Goal: Task Accomplishment & Management: Manage account settings

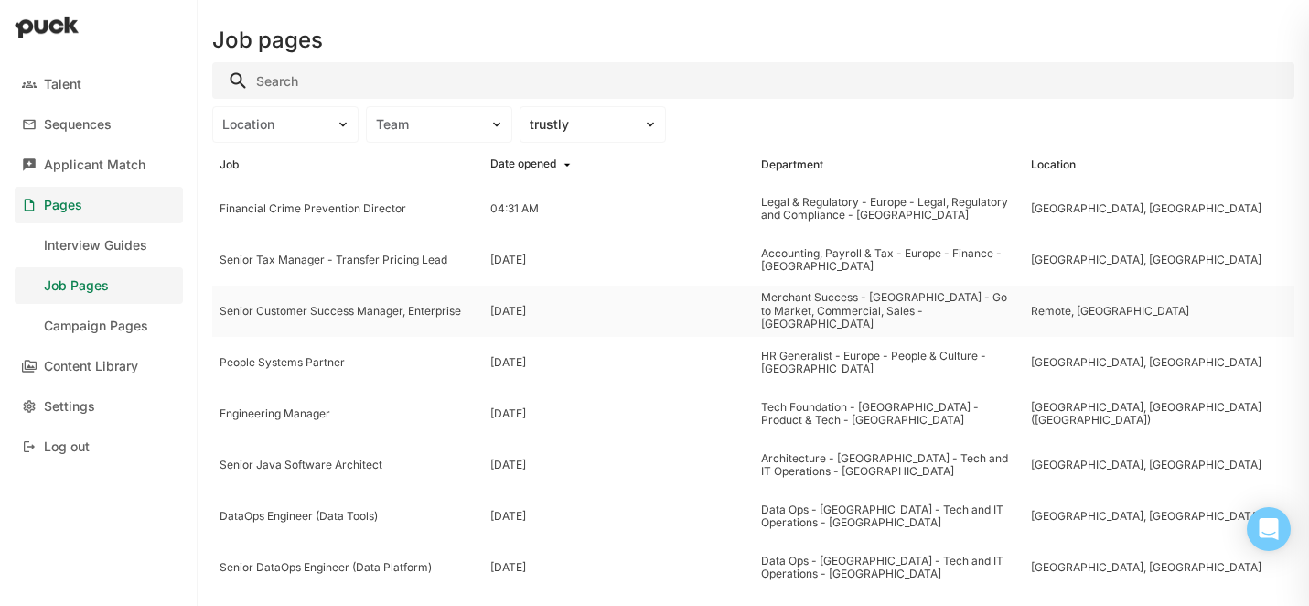
click at [377, 319] on div "Senior Customer Success Manager, Enterprise" at bounding box center [347, 310] width 271 height 51
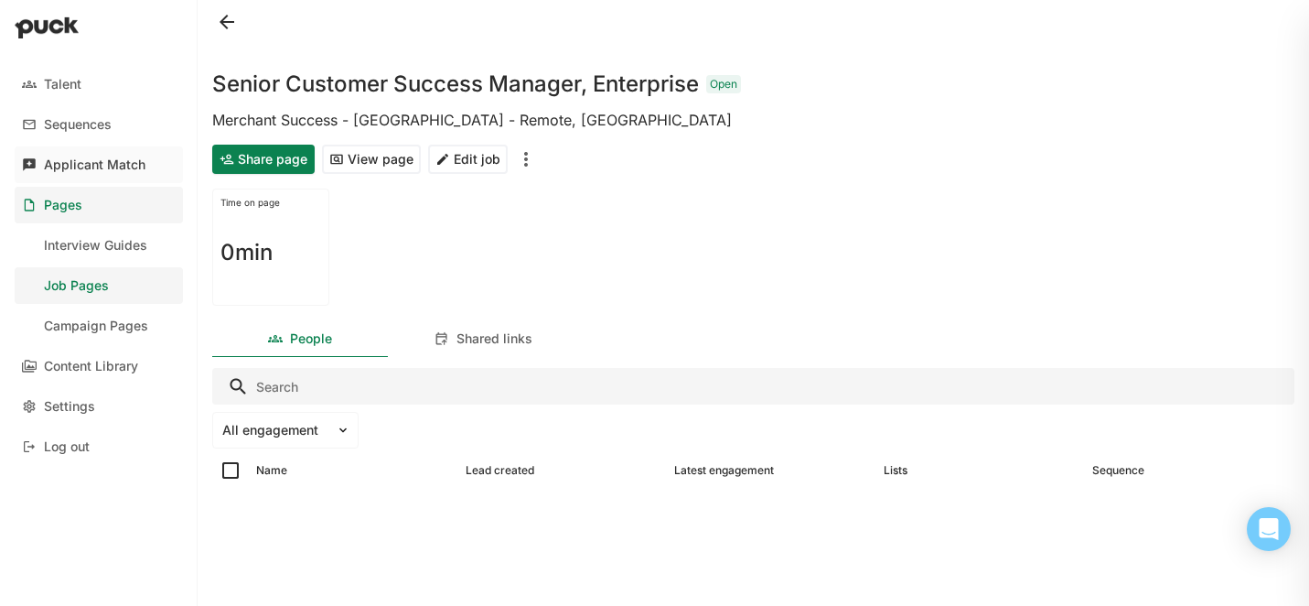
click at [113, 167] on div "Applicant Match" at bounding box center [95, 165] width 102 height 16
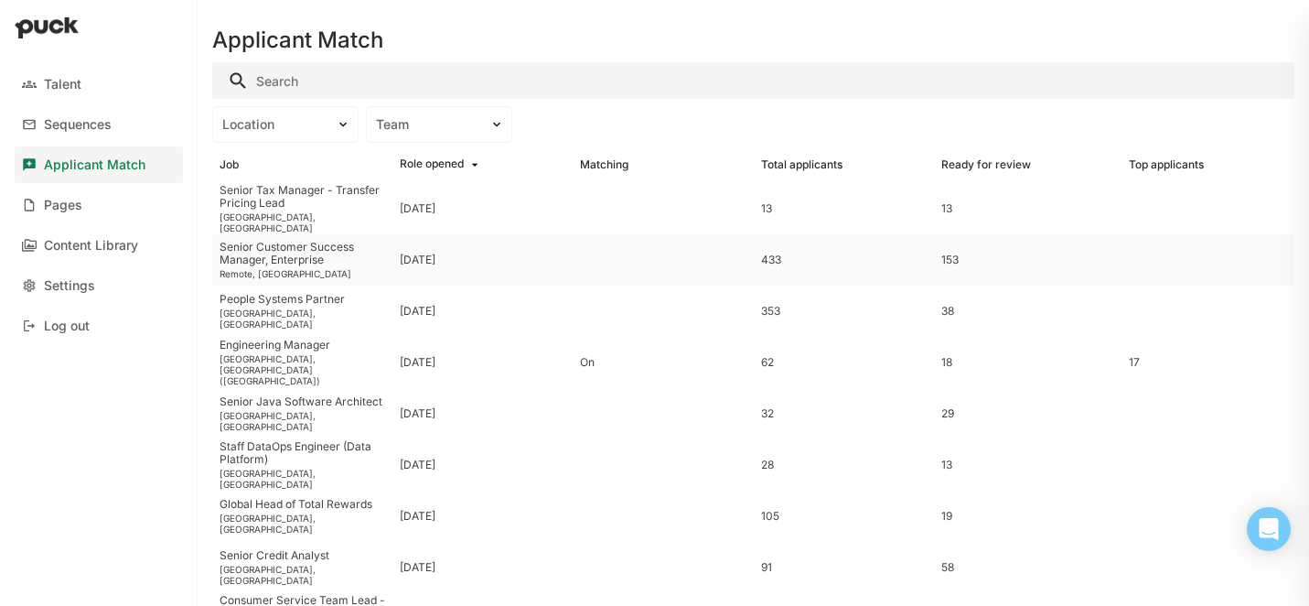
click at [293, 263] on div "Senior Customer Success Manager, Enterprise" at bounding box center [303, 254] width 166 height 27
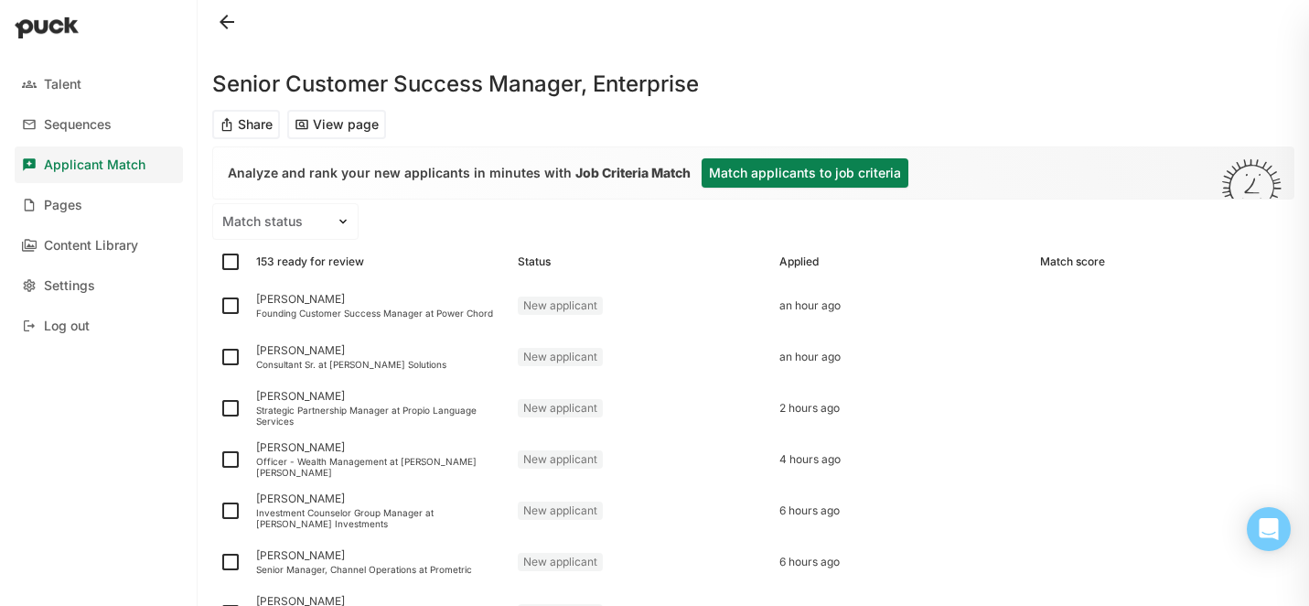
click at [747, 178] on button "Match applicants to job criteria" at bounding box center [805, 172] width 207 height 29
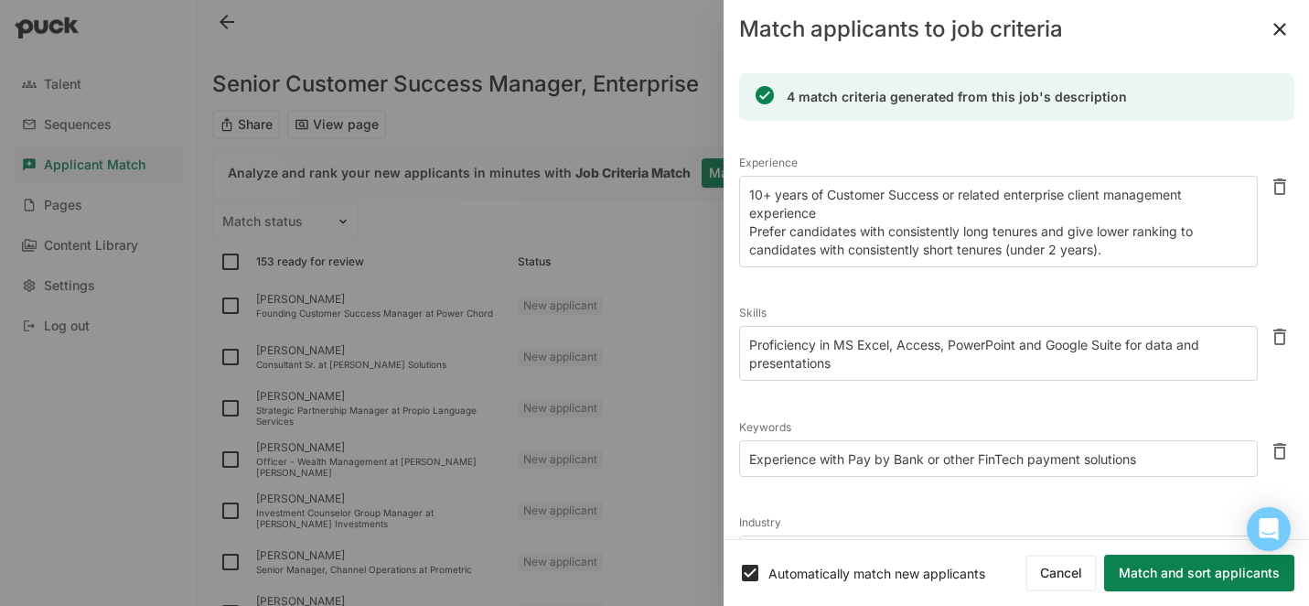
click at [1168, 570] on button "Match and sort applicants" at bounding box center [1199, 572] width 190 height 37
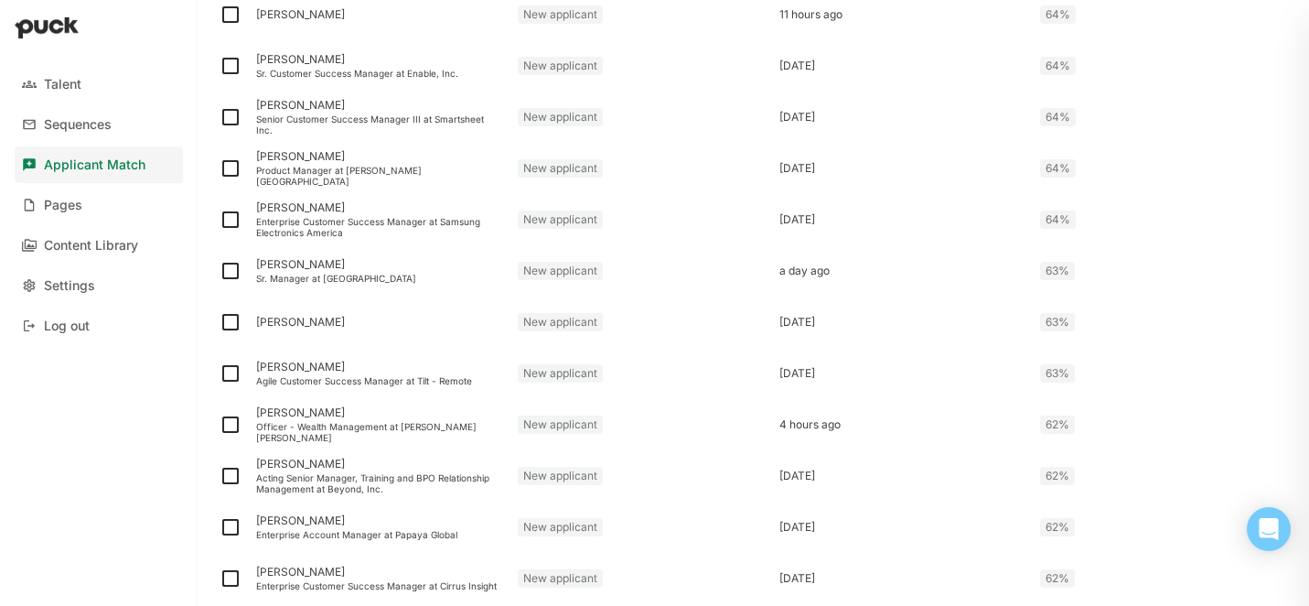
scroll to position [2414, 0]
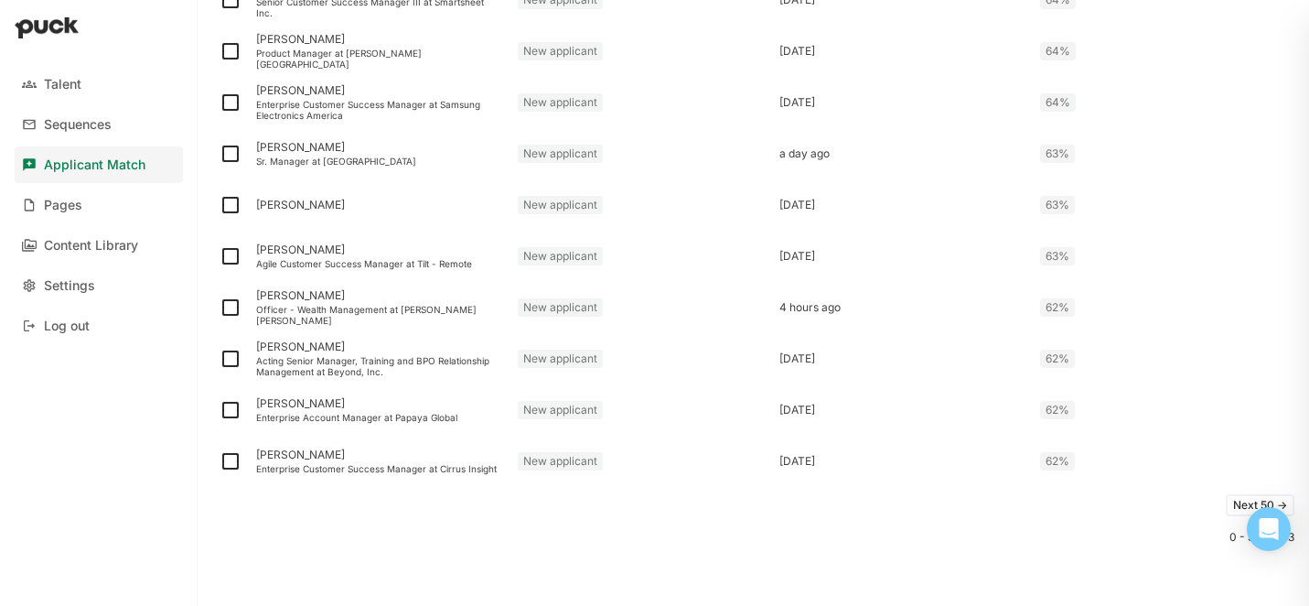
click at [1235, 508] on button "Next 50 ->" at bounding box center [1260, 505] width 69 height 22
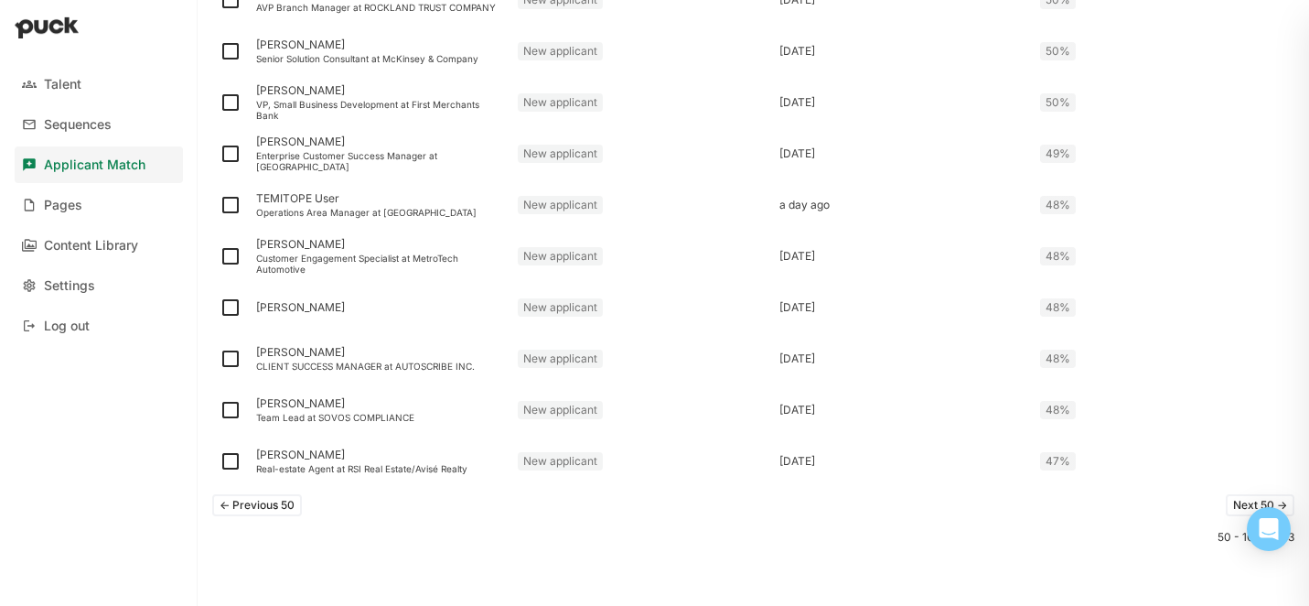
click at [1234, 502] on button "Next 50 ->" at bounding box center [1260, 505] width 69 height 22
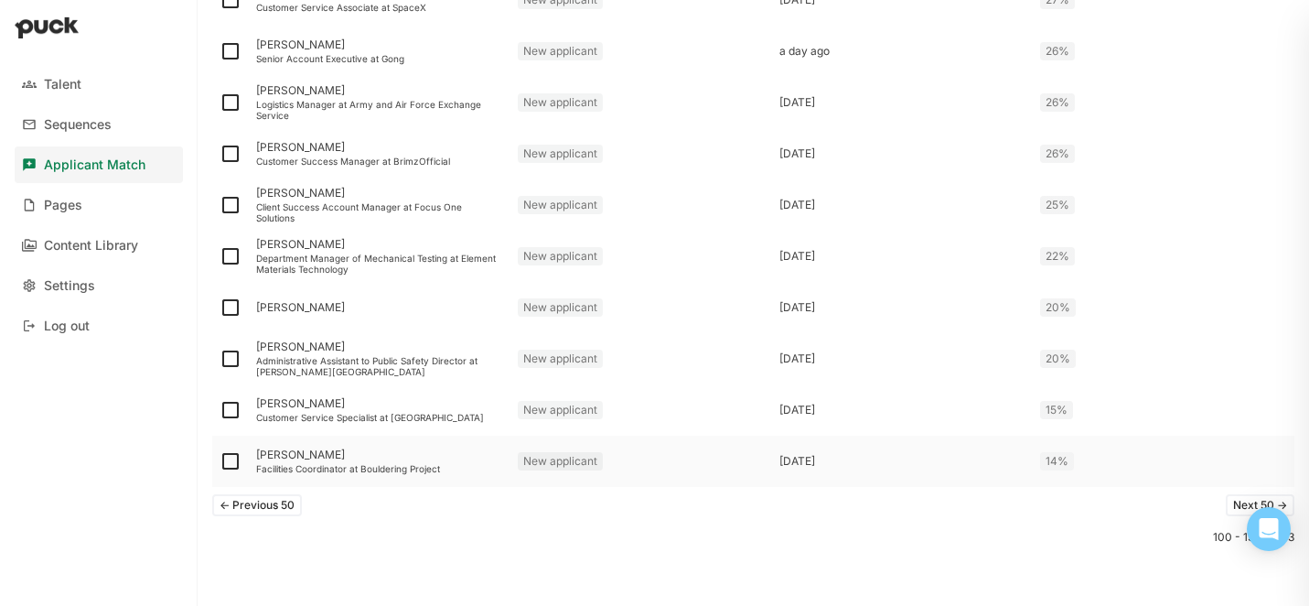
click at [228, 462] on img at bounding box center [231, 461] width 22 height 22
click at [220, 462] on input "checkbox" at bounding box center [219, 461] width 1 height 1
checkbox input "true"
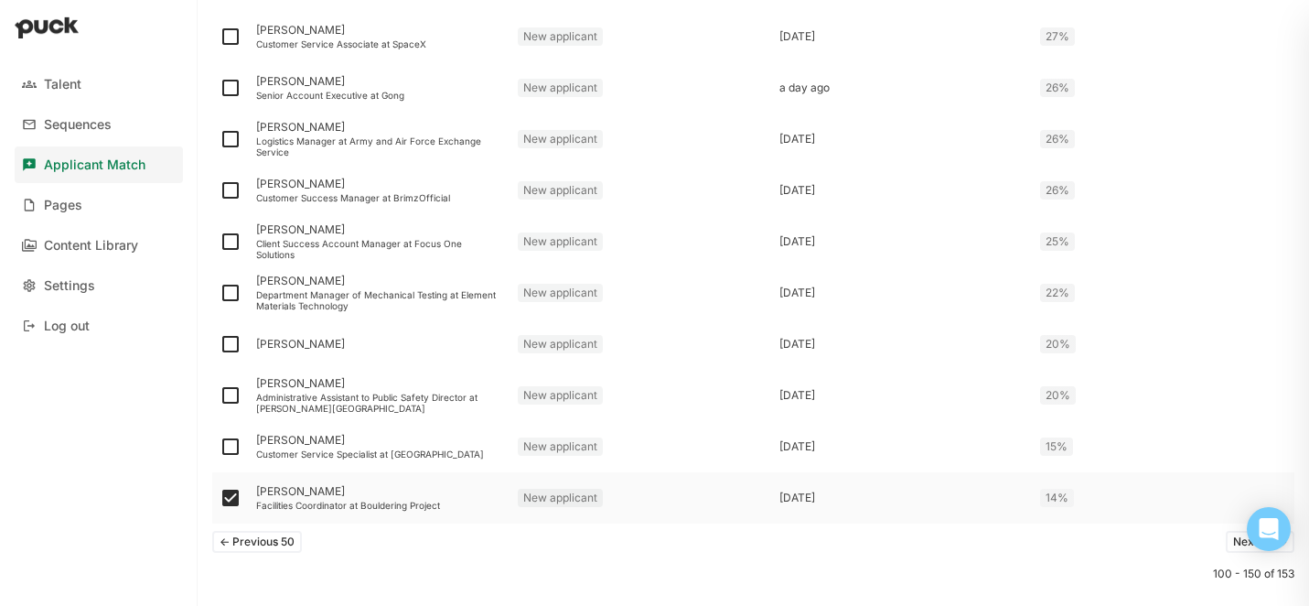
scroll to position [2450, 0]
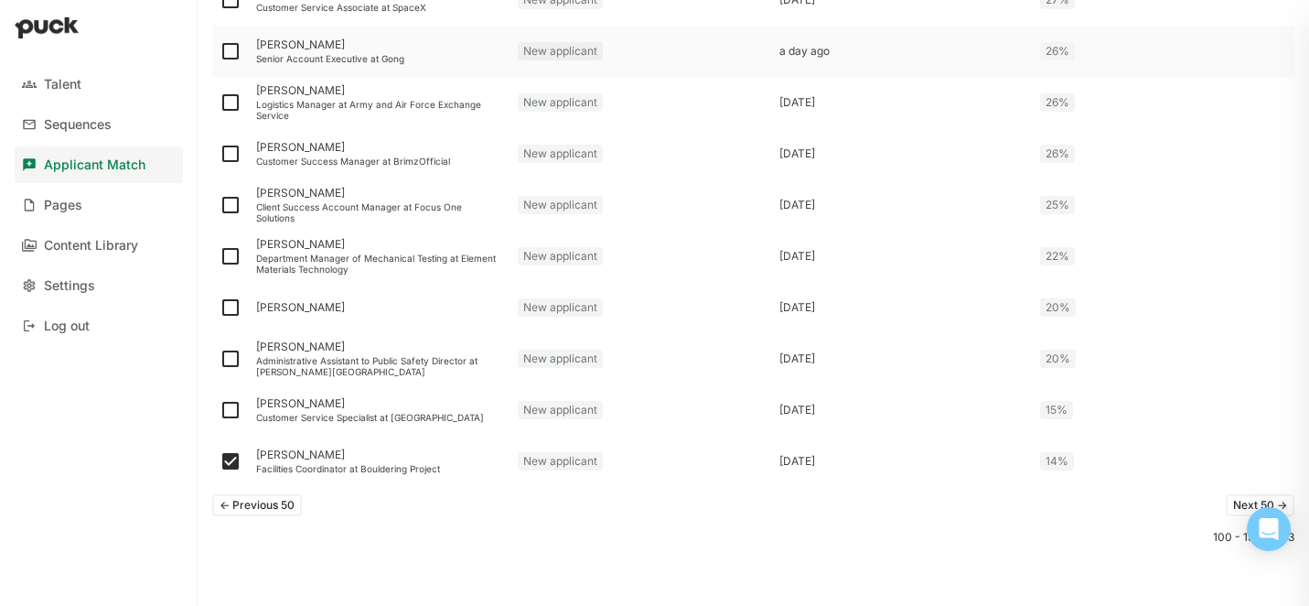
click at [229, 48] on img at bounding box center [231, 51] width 22 height 22
click at [220, 51] on input "checkbox" at bounding box center [219, 51] width 1 height 1
checkbox input "true"
click at [227, 98] on img at bounding box center [231, 102] width 22 height 22
click at [220, 102] on input "checkbox" at bounding box center [219, 102] width 1 height 1
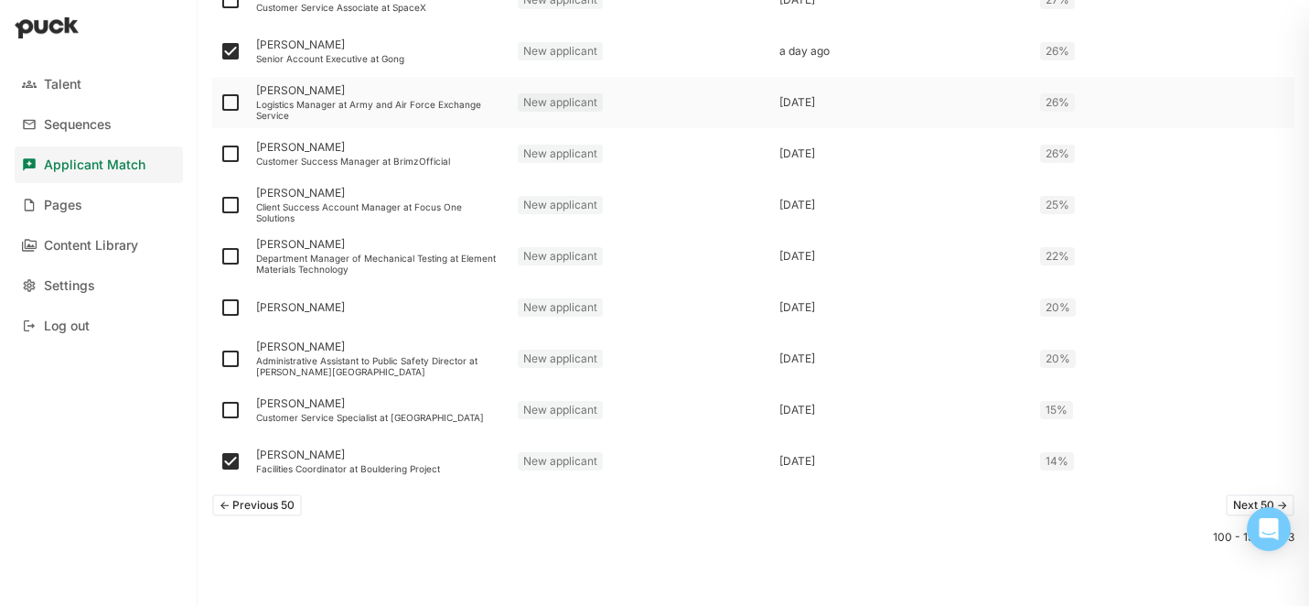
checkbox input "true"
click at [231, 150] on img at bounding box center [231, 154] width 22 height 22
click at [220, 154] on input "checkbox" at bounding box center [219, 154] width 1 height 1
checkbox input "true"
click at [231, 359] on img at bounding box center [231, 359] width 22 height 22
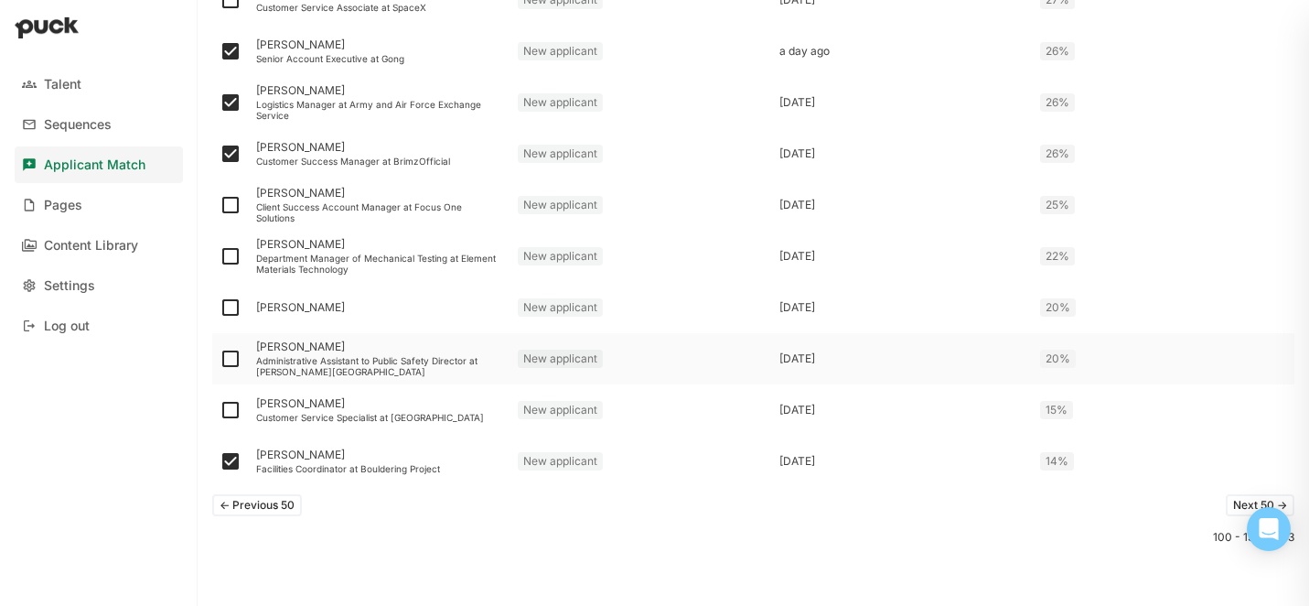
click at [220, 359] on input "checkbox" at bounding box center [219, 359] width 1 height 1
checkbox input "true"
click at [233, 310] on img at bounding box center [231, 307] width 22 height 22
click at [220, 308] on input "checkbox" at bounding box center [219, 307] width 1 height 1
checkbox input "true"
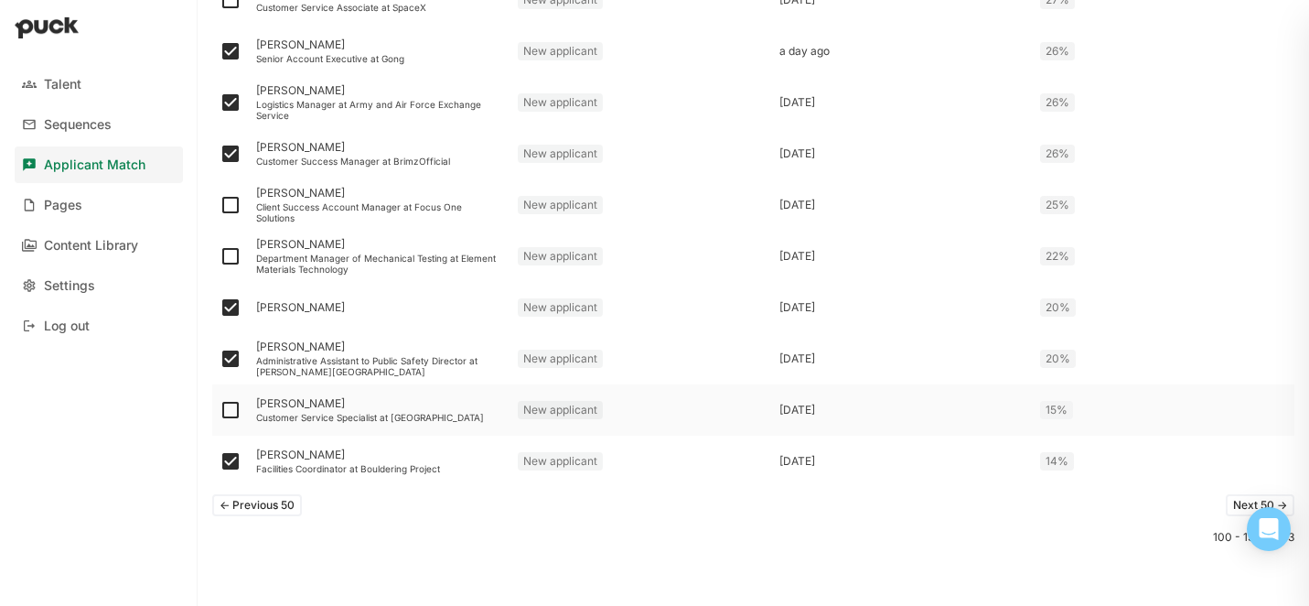
click at [231, 406] on img at bounding box center [231, 410] width 22 height 22
click at [220, 410] on input "checkbox" at bounding box center [219, 410] width 1 height 1
checkbox input "true"
click at [231, 255] on img at bounding box center [231, 256] width 22 height 22
click at [220, 256] on input "checkbox" at bounding box center [219, 256] width 1 height 1
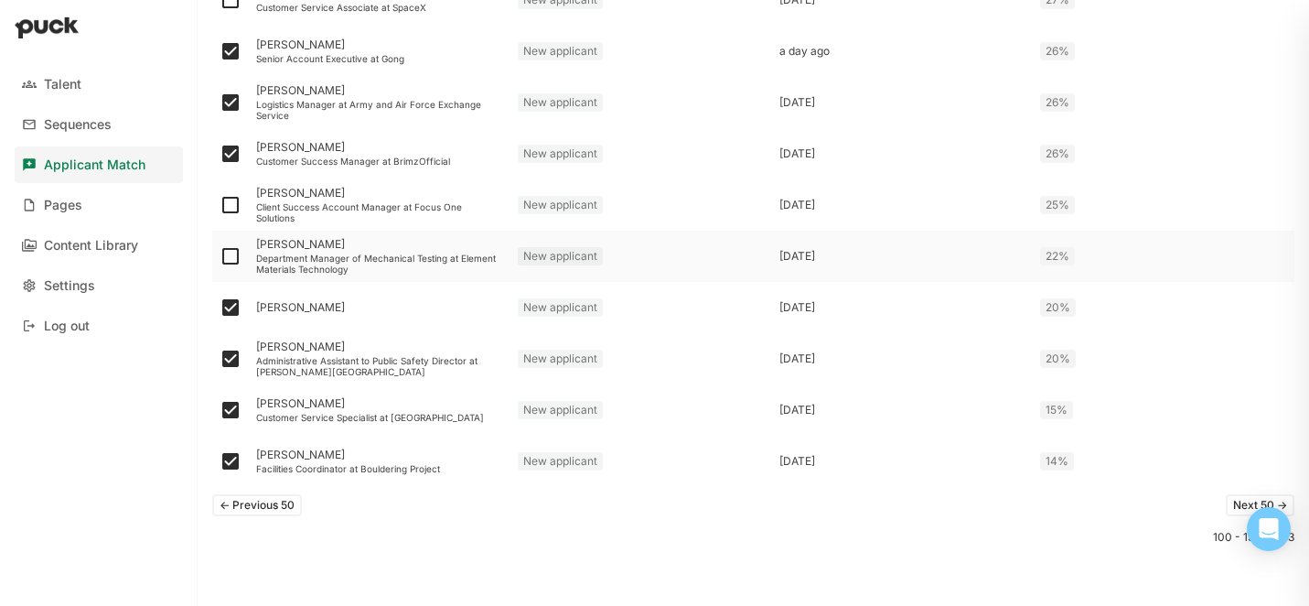
checkbox input "true"
click at [231, 196] on img at bounding box center [231, 205] width 22 height 22
click at [220, 205] on input "checkbox" at bounding box center [219, 205] width 1 height 1
checkbox input "true"
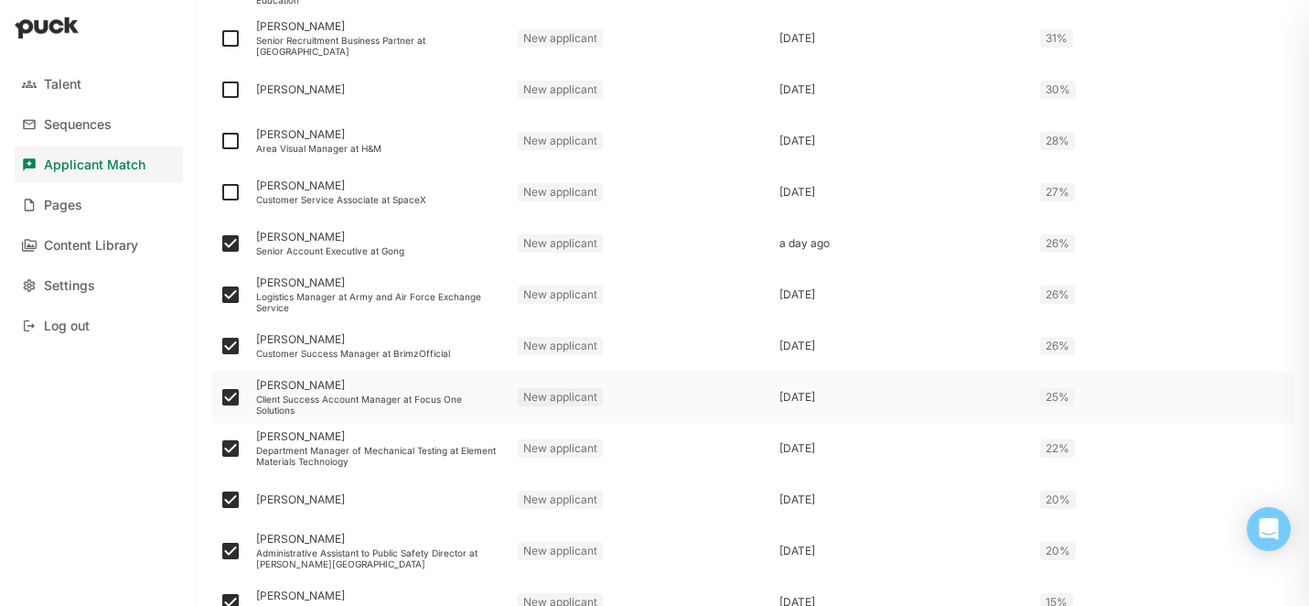
scroll to position [2257, 0]
click at [232, 194] on img at bounding box center [231, 193] width 22 height 22
click at [220, 194] on input "checkbox" at bounding box center [219, 193] width 1 height 1
checkbox input "true"
click at [226, 139] on img at bounding box center [231, 142] width 22 height 22
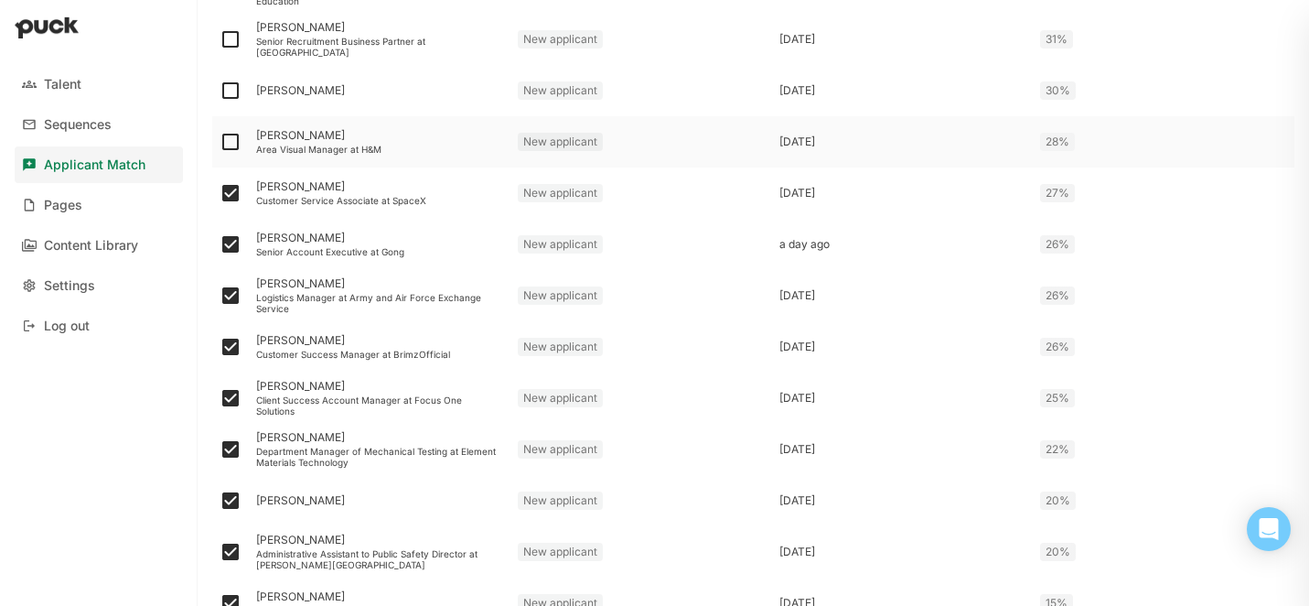
click at [220, 142] on input "checkbox" at bounding box center [219, 142] width 1 height 1
checkbox input "true"
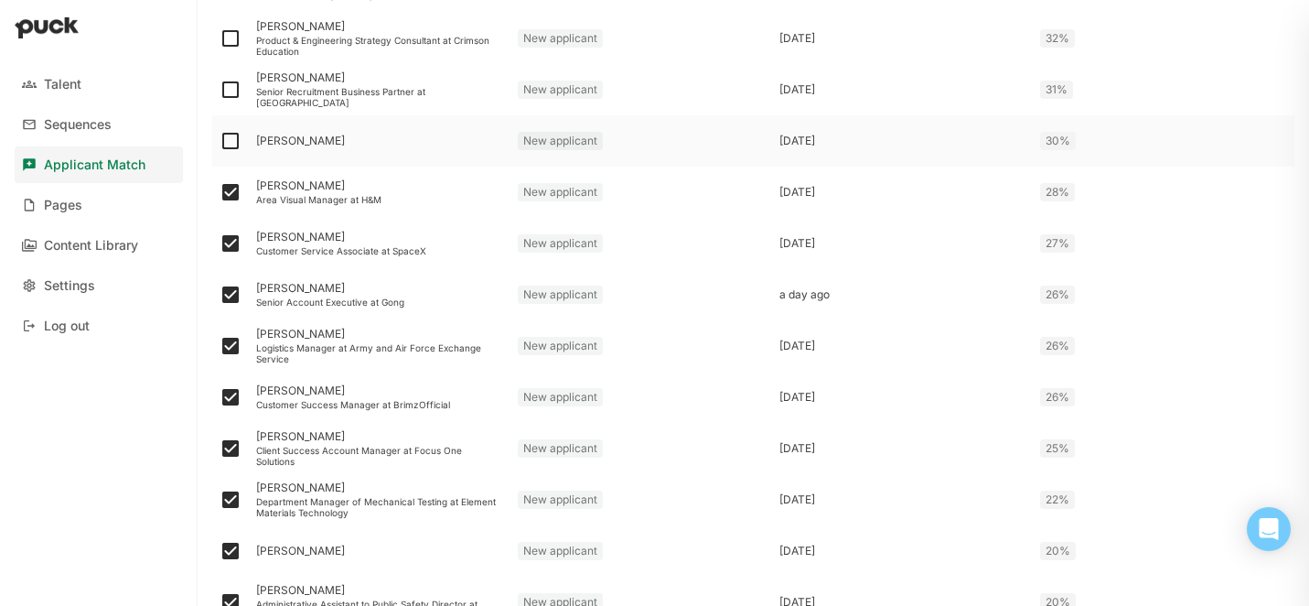
scroll to position [2204, 0]
click at [233, 150] on img at bounding box center [231, 144] width 22 height 22
click at [220, 145] on input "checkbox" at bounding box center [219, 144] width 1 height 1
checkbox input "true"
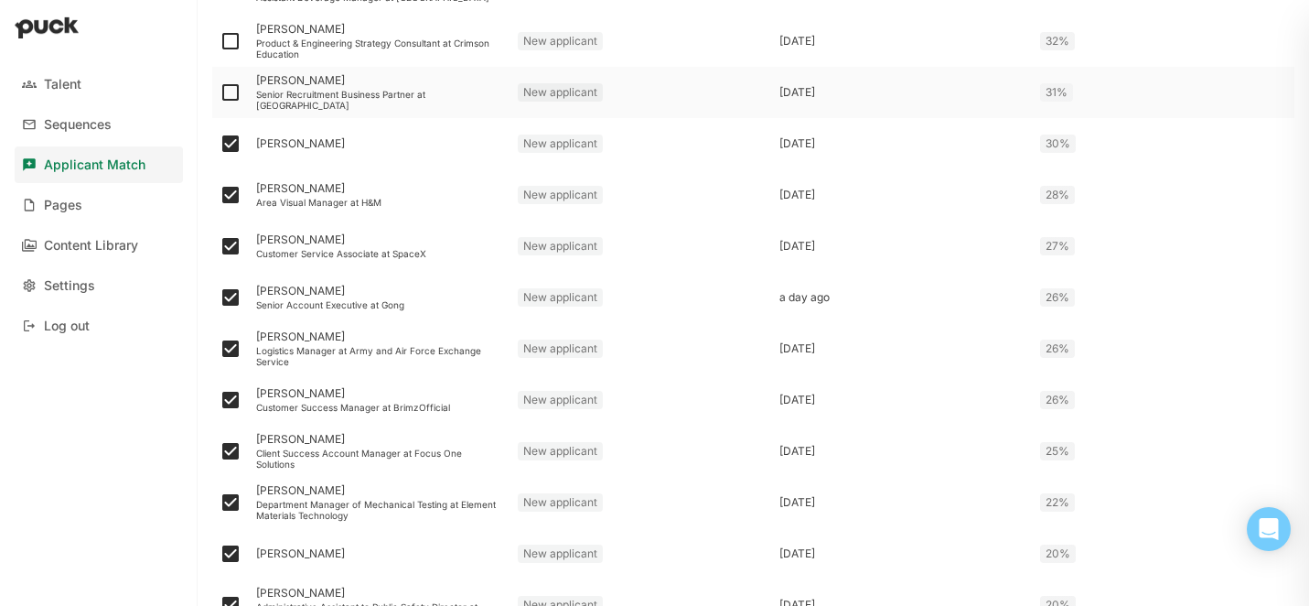
click at [231, 90] on img at bounding box center [231, 92] width 22 height 22
click at [220, 92] on input "checkbox" at bounding box center [219, 92] width 1 height 1
checkbox input "true"
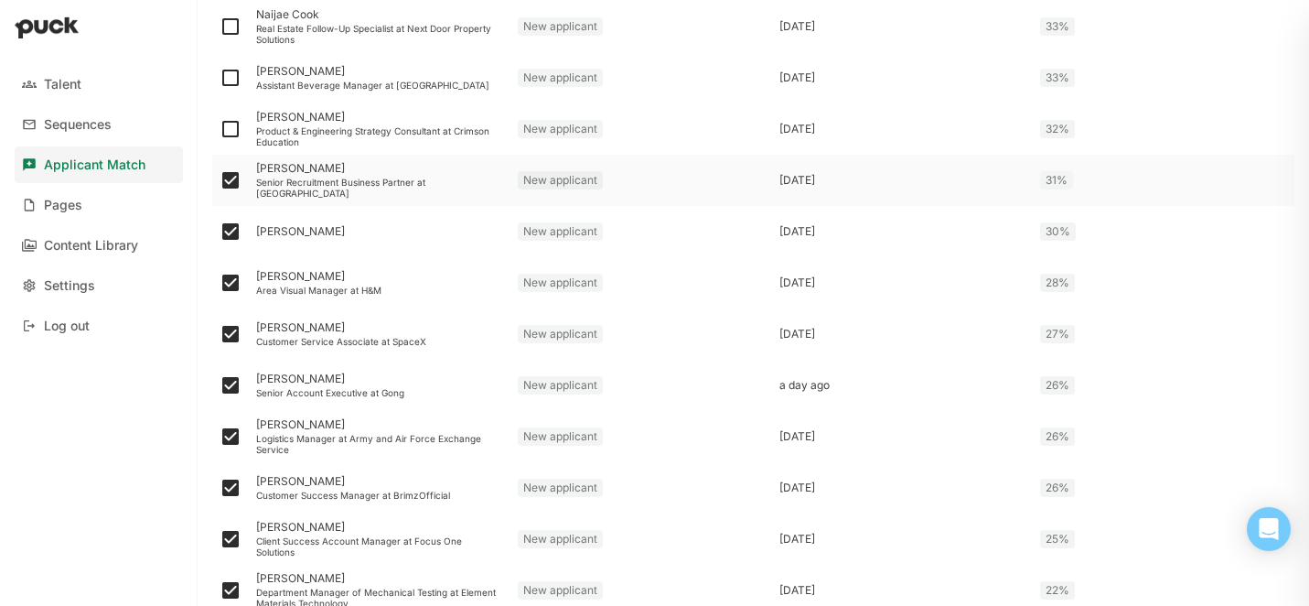
scroll to position [2114, 0]
click at [229, 130] on img at bounding box center [231, 131] width 22 height 22
click at [220, 131] on input "checkbox" at bounding box center [219, 131] width 1 height 1
checkbox input "true"
click at [229, 88] on img at bounding box center [231, 80] width 22 height 22
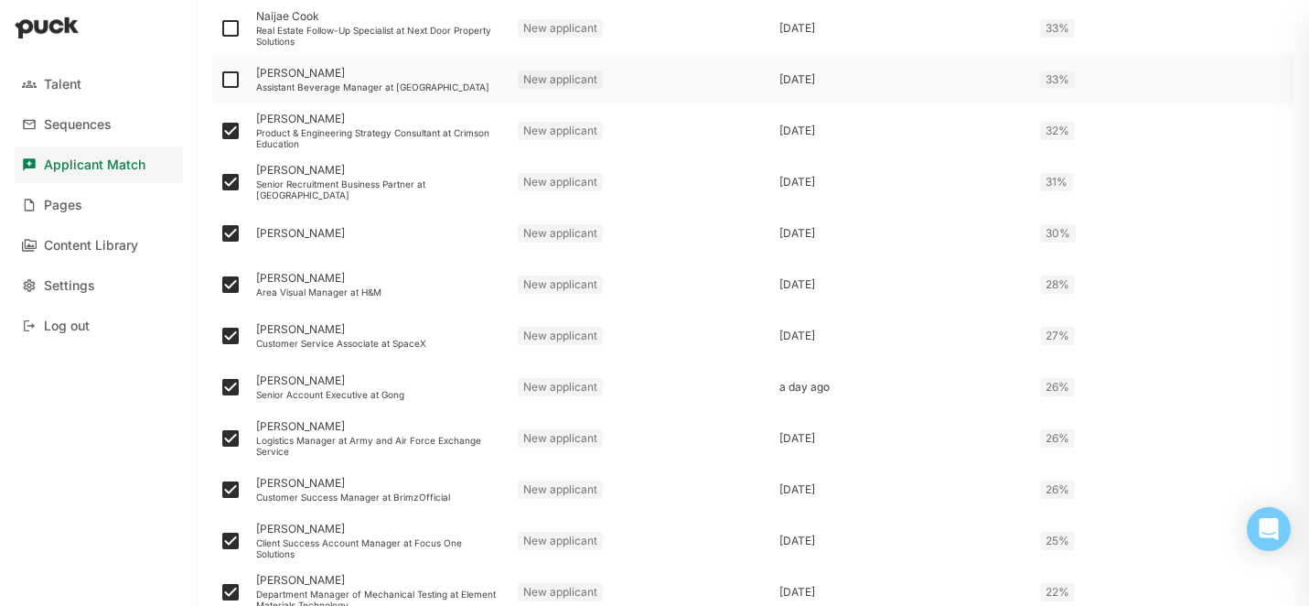
click at [220, 81] on input "checkbox" at bounding box center [219, 80] width 1 height 1
checkbox input "true"
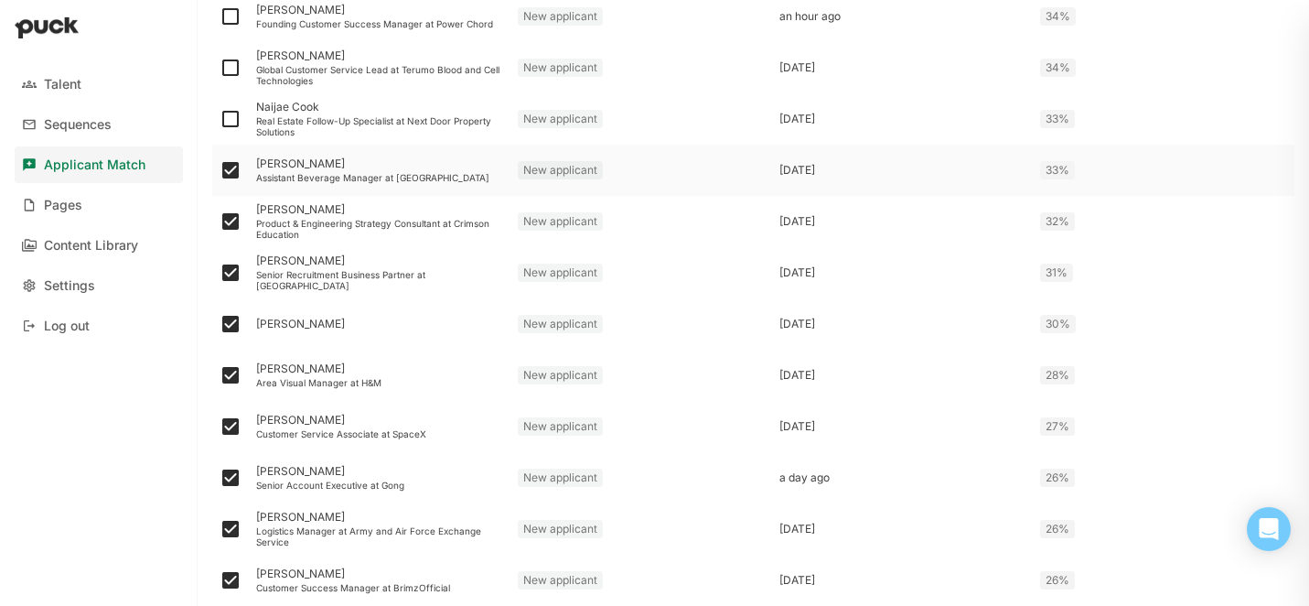
scroll to position [2021, 0]
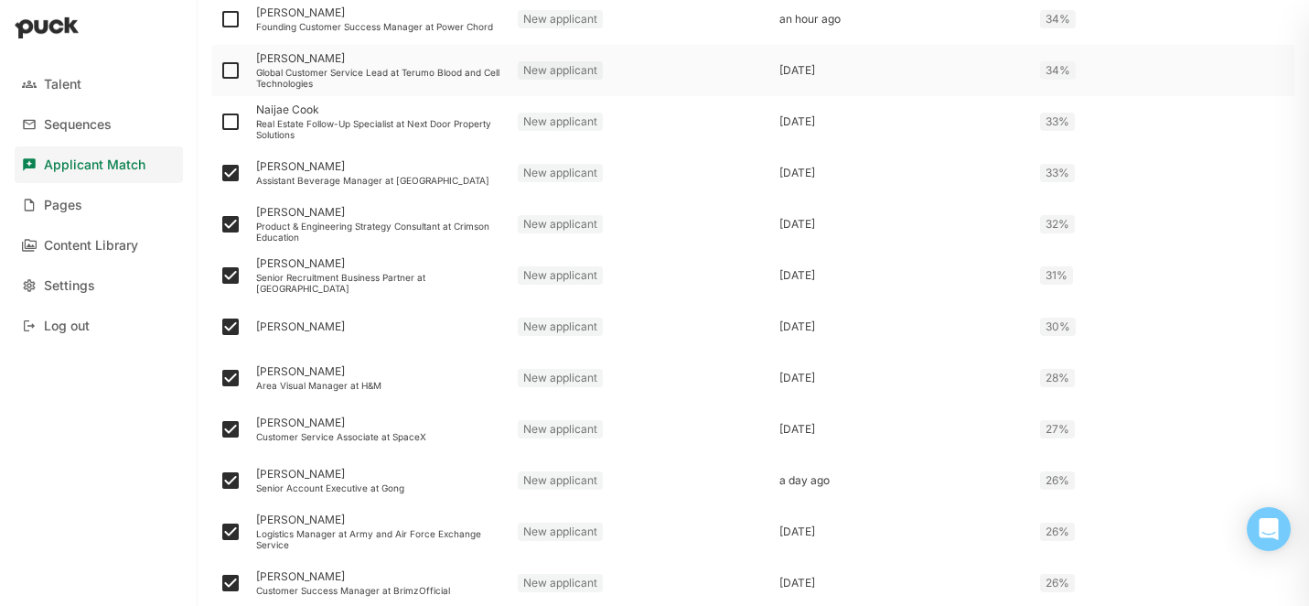
click at [228, 69] on img at bounding box center [231, 70] width 22 height 22
click at [220, 70] on input "checkbox" at bounding box center [219, 70] width 1 height 1
checkbox input "true"
click at [228, 124] on img at bounding box center [231, 122] width 22 height 22
click at [220, 123] on input "checkbox" at bounding box center [219, 122] width 1 height 1
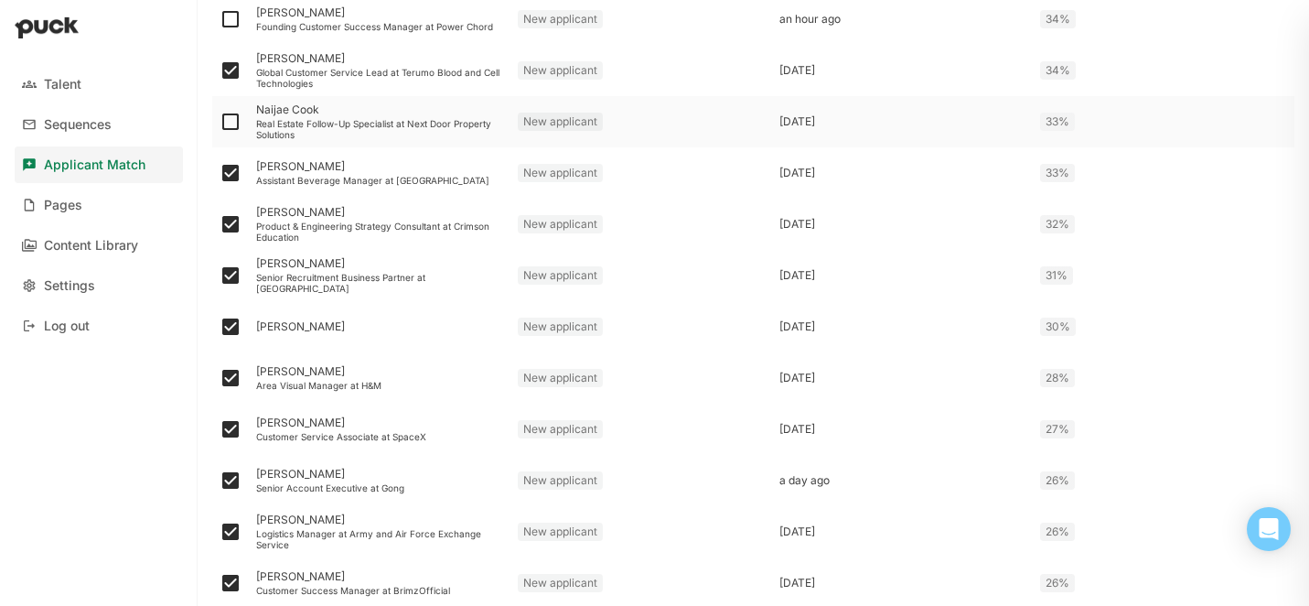
checkbox input "true"
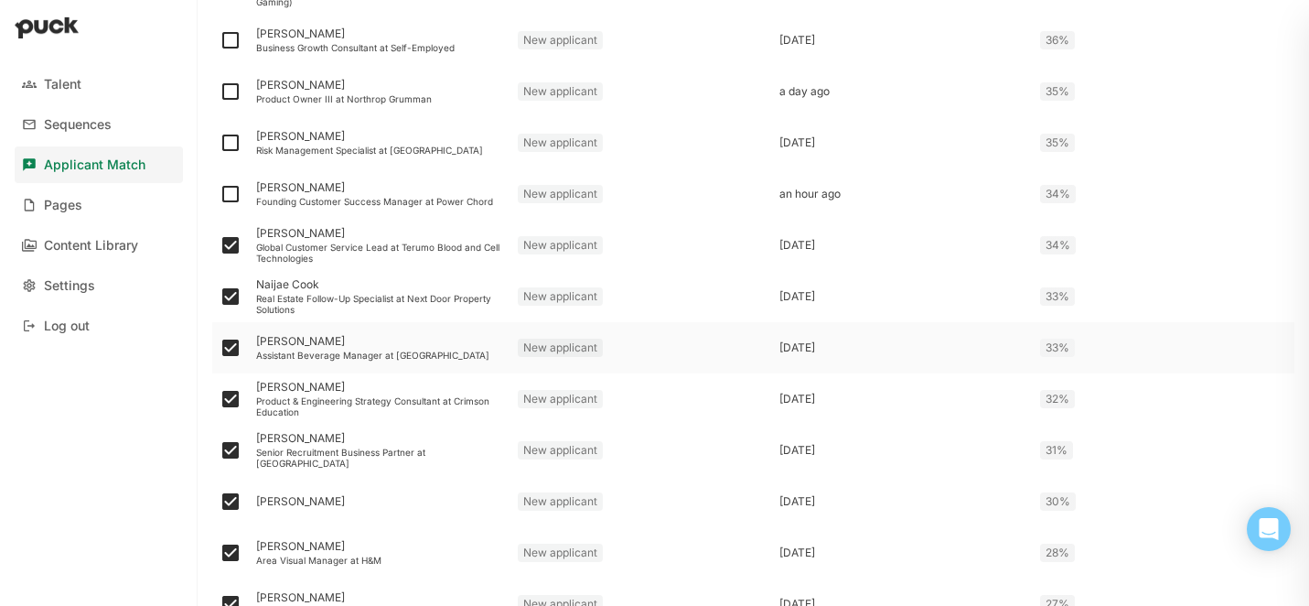
scroll to position [1794, 0]
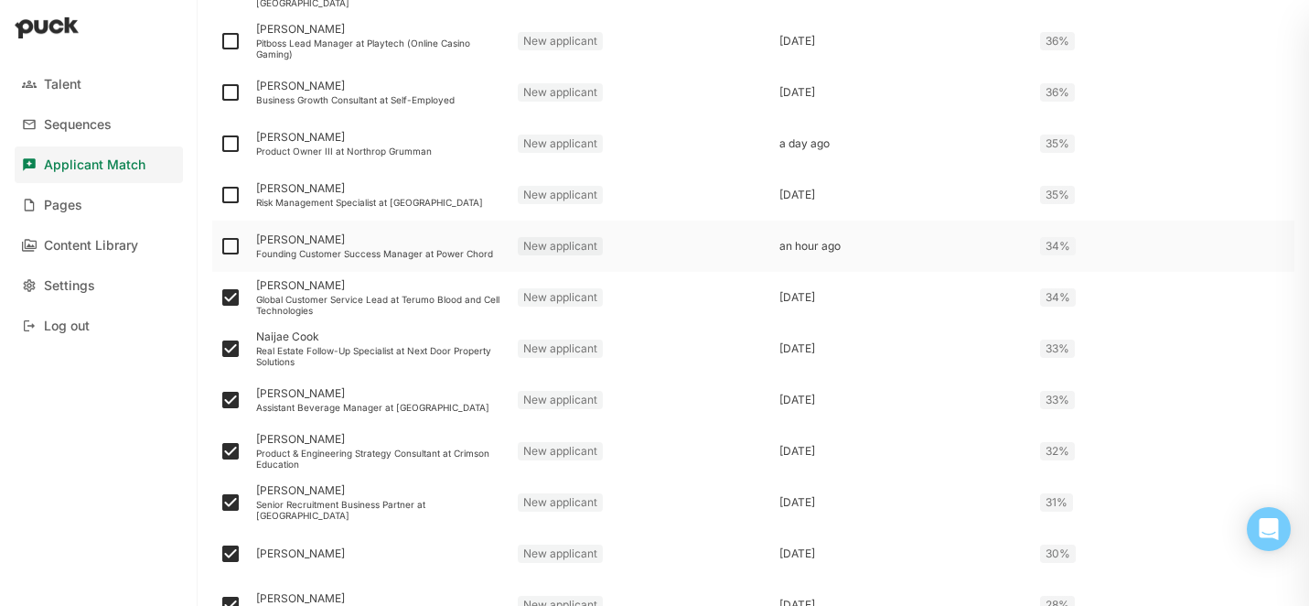
click at [234, 242] on img at bounding box center [231, 246] width 22 height 22
click at [220, 246] on input "checkbox" at bounding box center [219, 246] width 1 height 1
checkbox input "true"
click at [226, 191] on img at bounding box center [231, 195] width 22 height 22
click at [220, 195] on input "checkbox" at bounding box center [219, 195] width 1 height 1
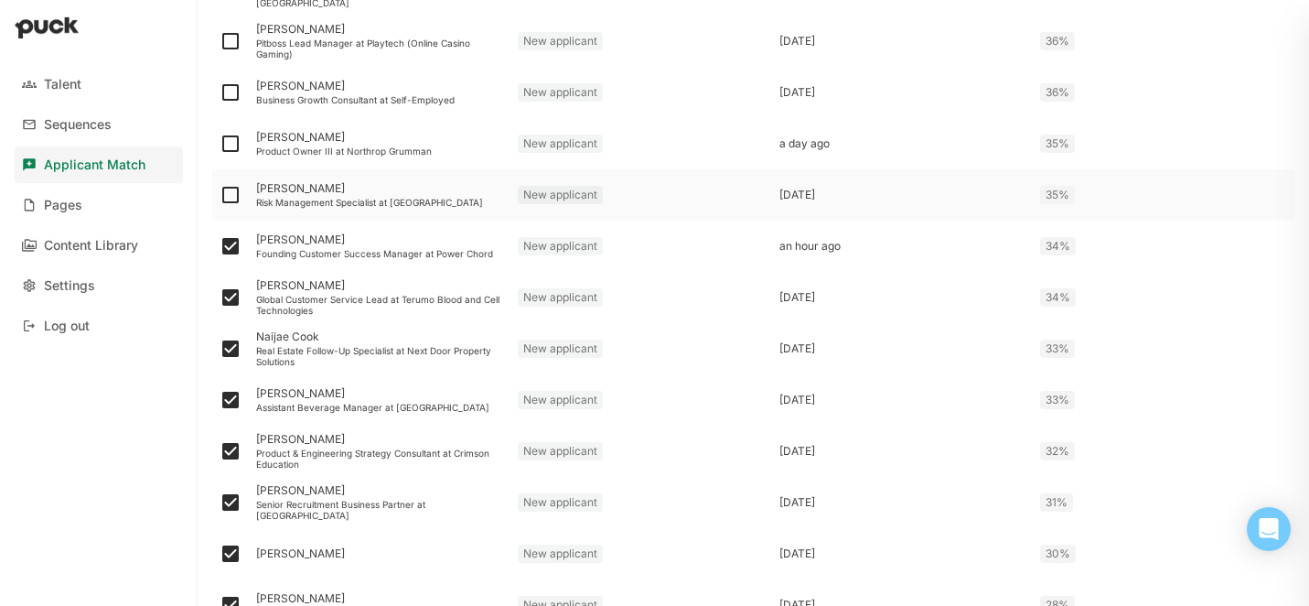
checkbox input "true"
click at [226, 148] on img at bounding box center [231, 144] width 22 height 22
click at [220, 145] on input "checkbox" at bounding box center [219, 144] width 1 height 1
checkbox input "true"
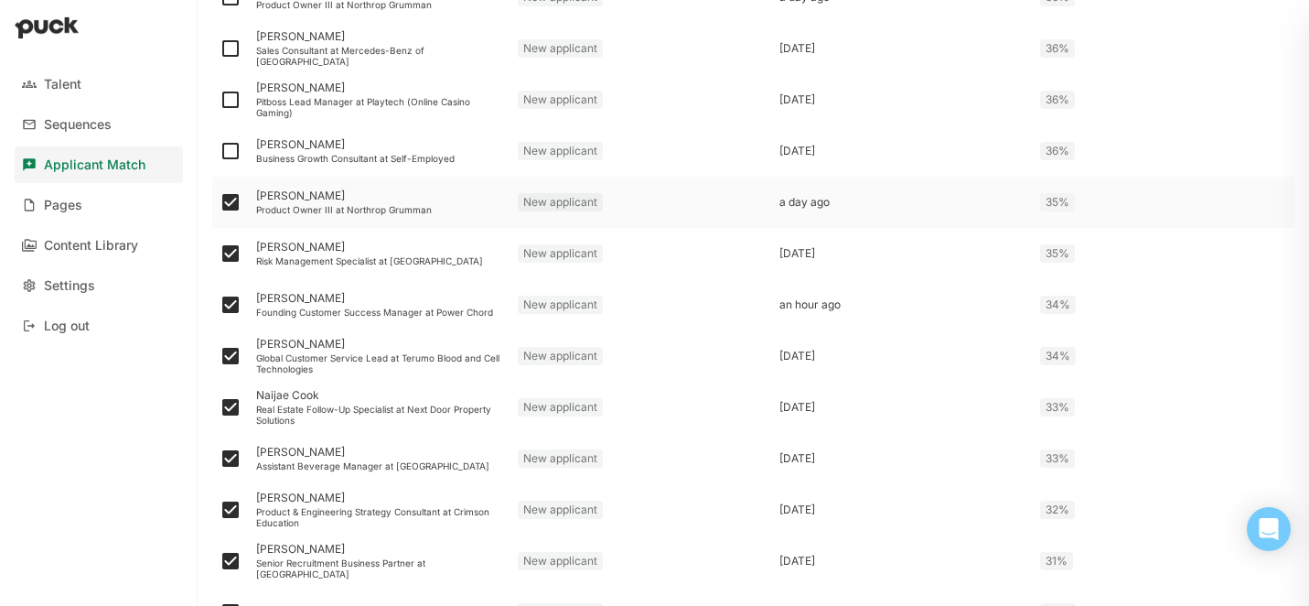
scroll to position [1736, 0]
click at [226, 147] on img at bounding box center [231, 151] width 22 height 22
click at [220, 151] on input "checkbox" at bounding box center [219, 151] width 1 height 1
checkbox input "true"
click at [230, 104] on img at bounding box center [231, 100] width 22 height 22
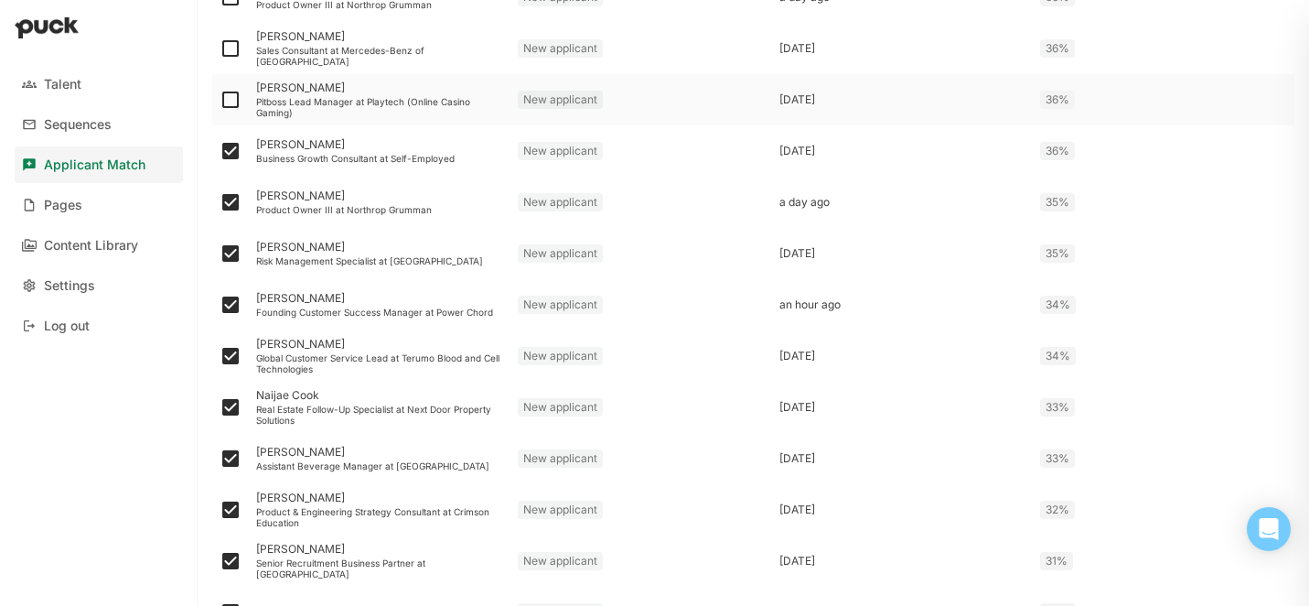
click at [220, 101] on input "checkbox" at bounding box center [219, 100] width 1 height 1
checkbox input "true"
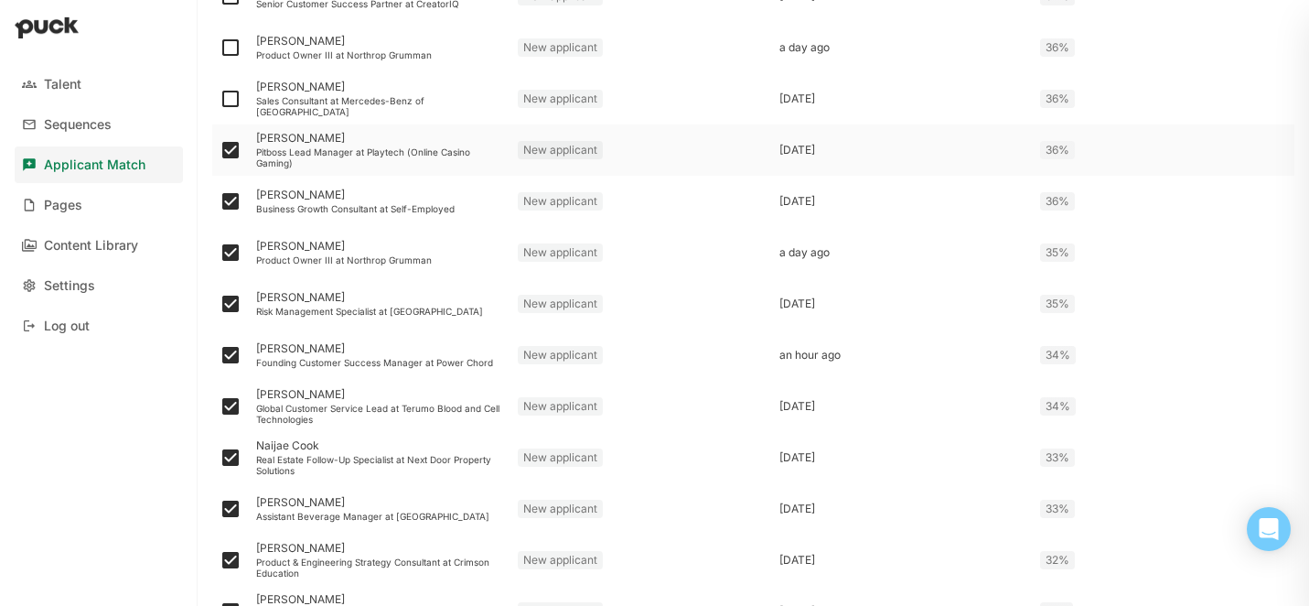
scroll to position [1683, 0]
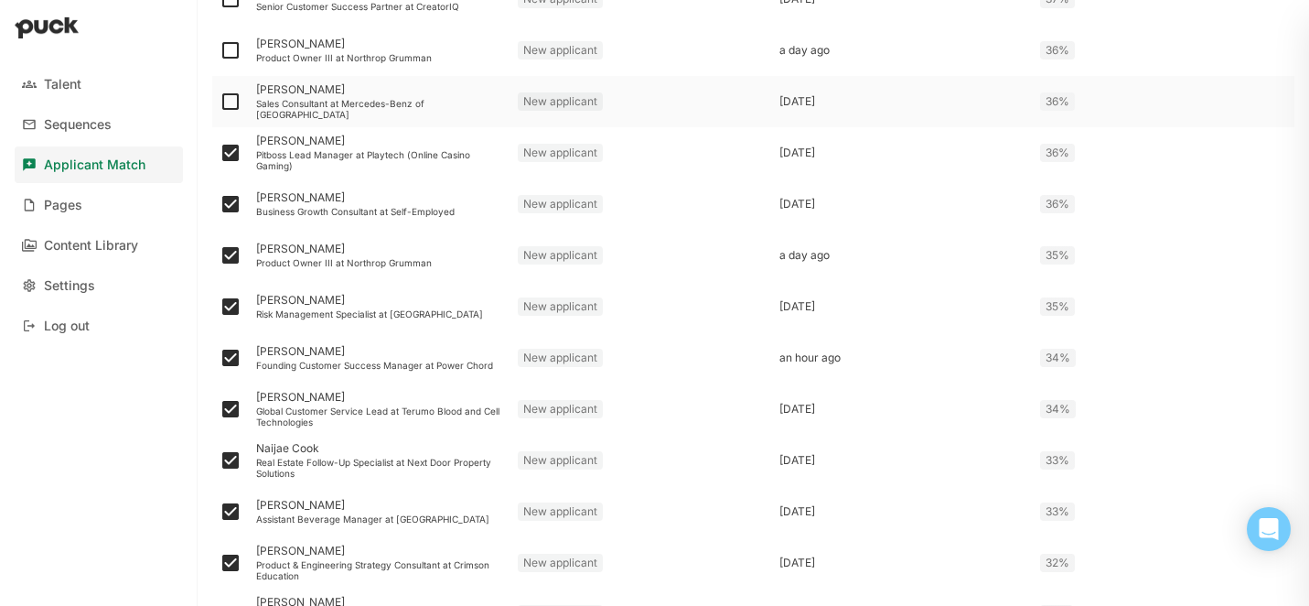
click at [230, 104] on img at bounding box center [231, 102] width 22 height 22
click at [220, 102] on input "checkbox" at bounding box center [219, 102] width 1 height 1
checkbox input "true"
click at [228, 55] on img at bounding box center [231, 50] width 22 height 22
click at [220, 51] on input "checkbox" at bounding box center [219, 50] width 1 height 1
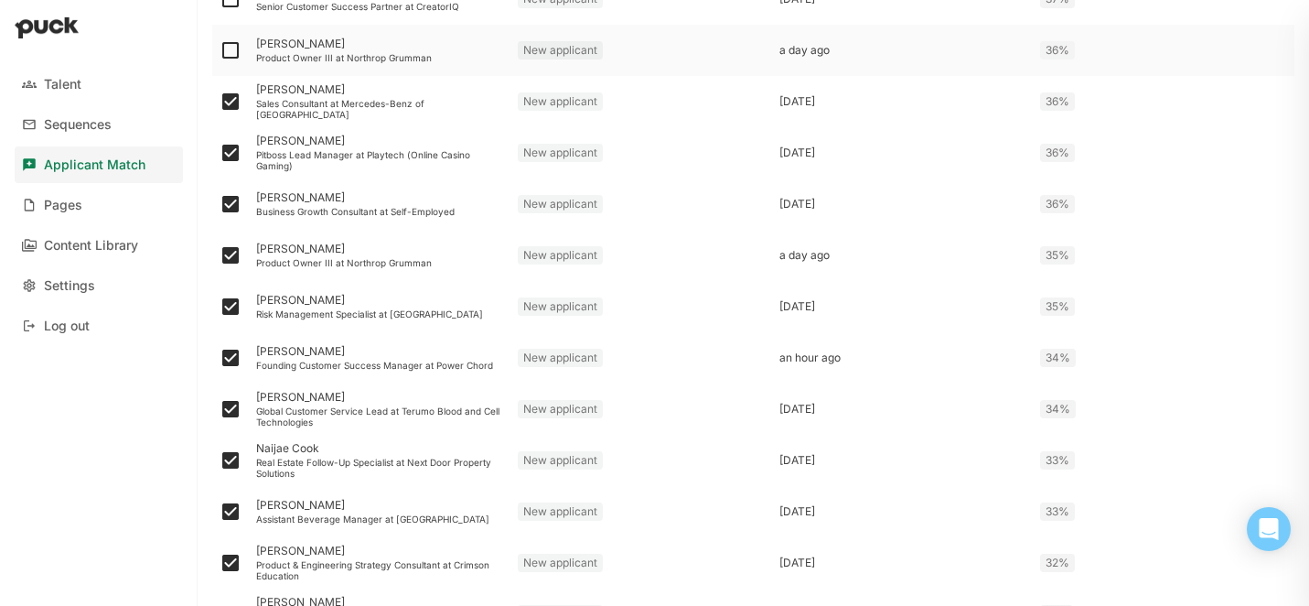
checkbox input "true"
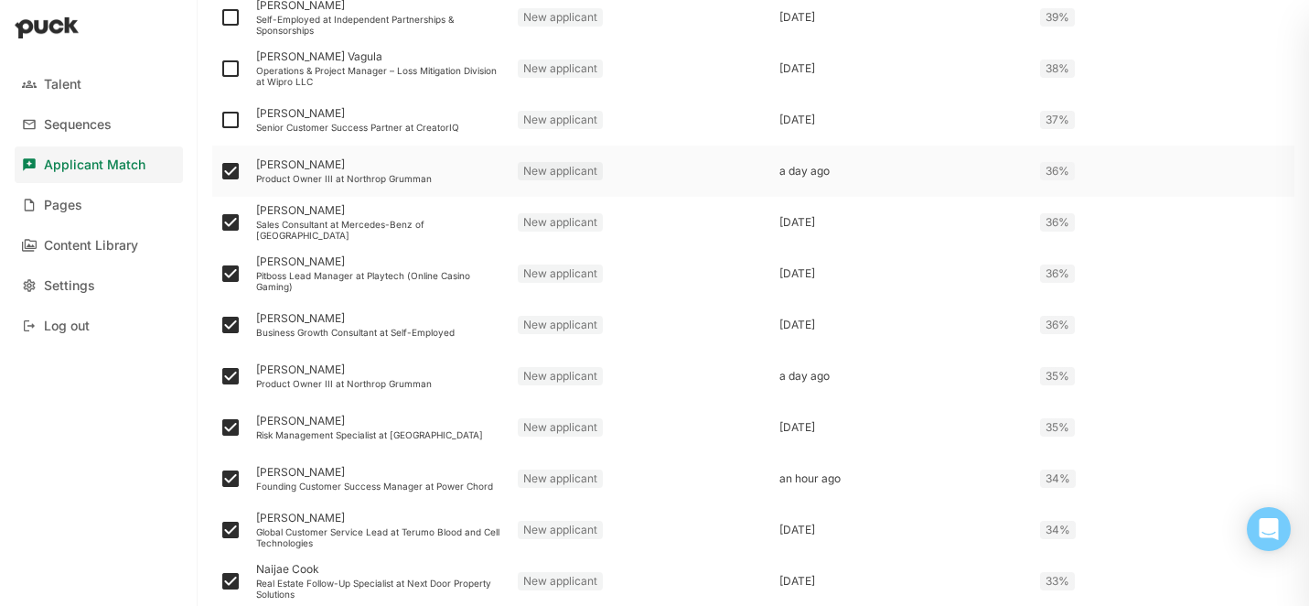
scroll to position [1551, 0]
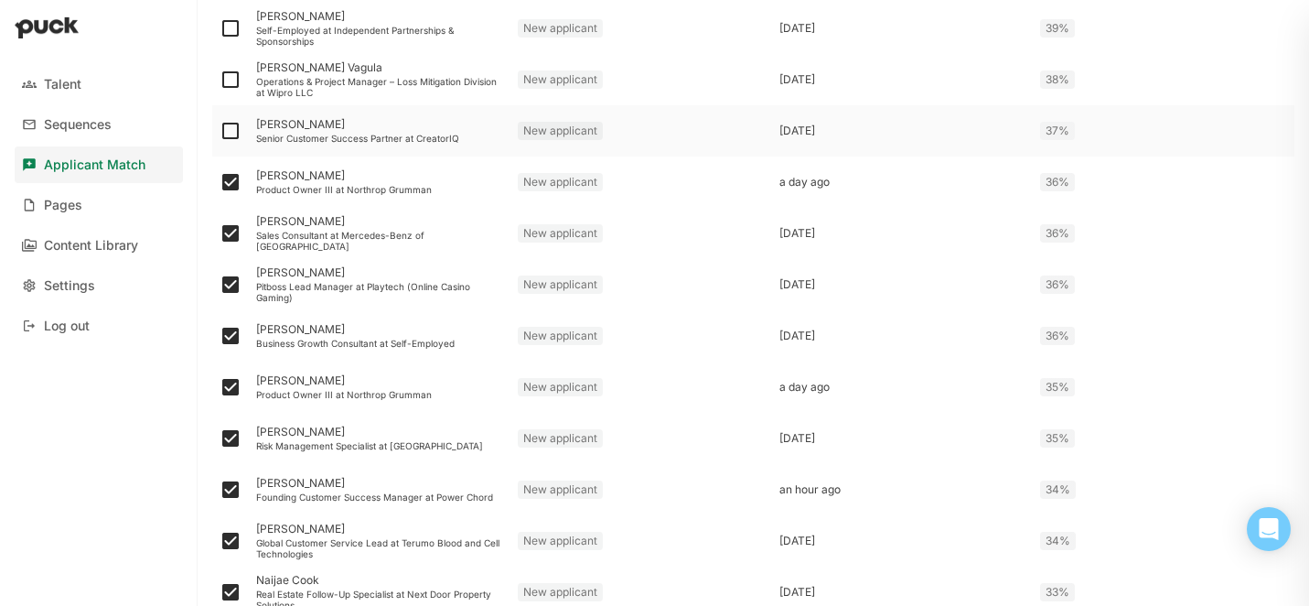
click at [231, 131] on img at bounding box center [231, 131] width 22 height 22
click at [220, 131] on input "checkbox" at bounding box center [219, 131] width 1 height 1
checkbox input "true"
click at [233, 78] on img at bounding box center [231, 80] width 22 height 22
click at [220, 80] on input "checkbox" at bounding box center [219, 80] width 1 height 1
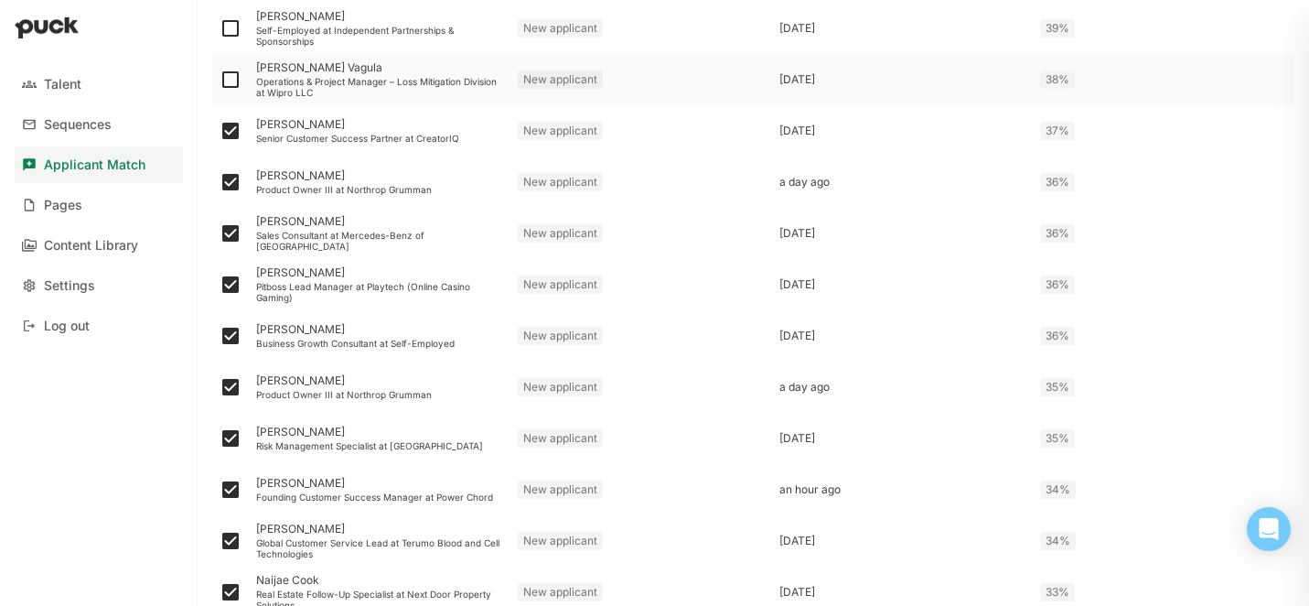
checkbox input "true"
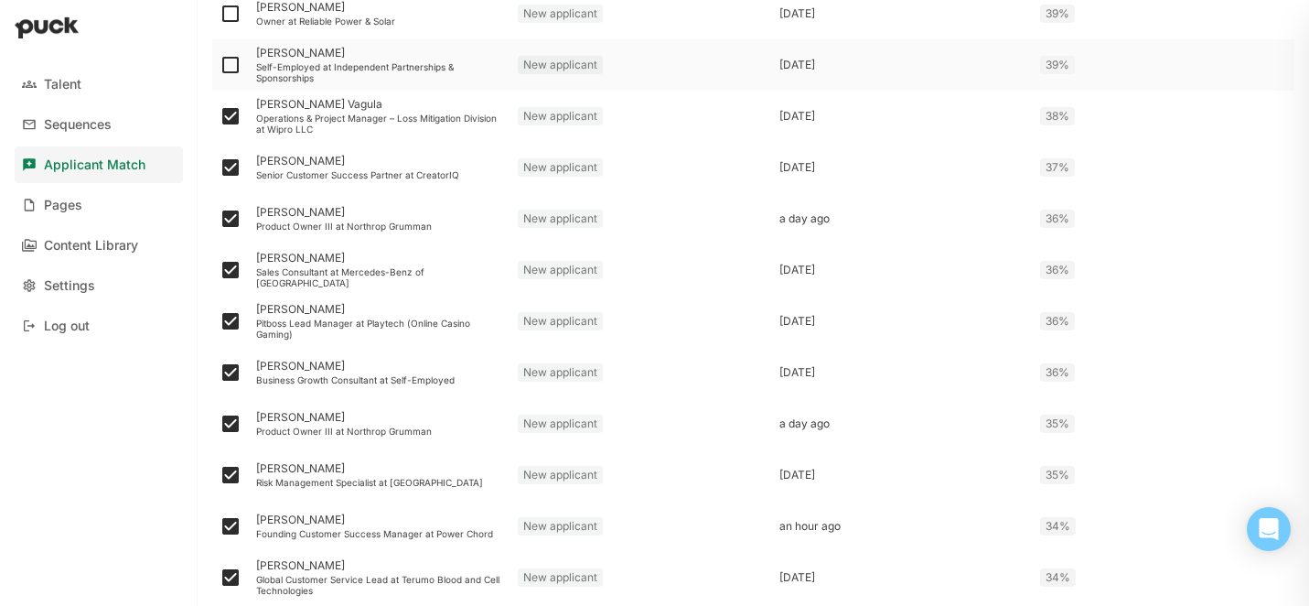
click at [232, 69] on img at bounding box center [231, 65] width 22 height 22
click at [220, 66] on input "checkbox" at bounding box center [219, 65] width 1 height 1
checkbox input "true"
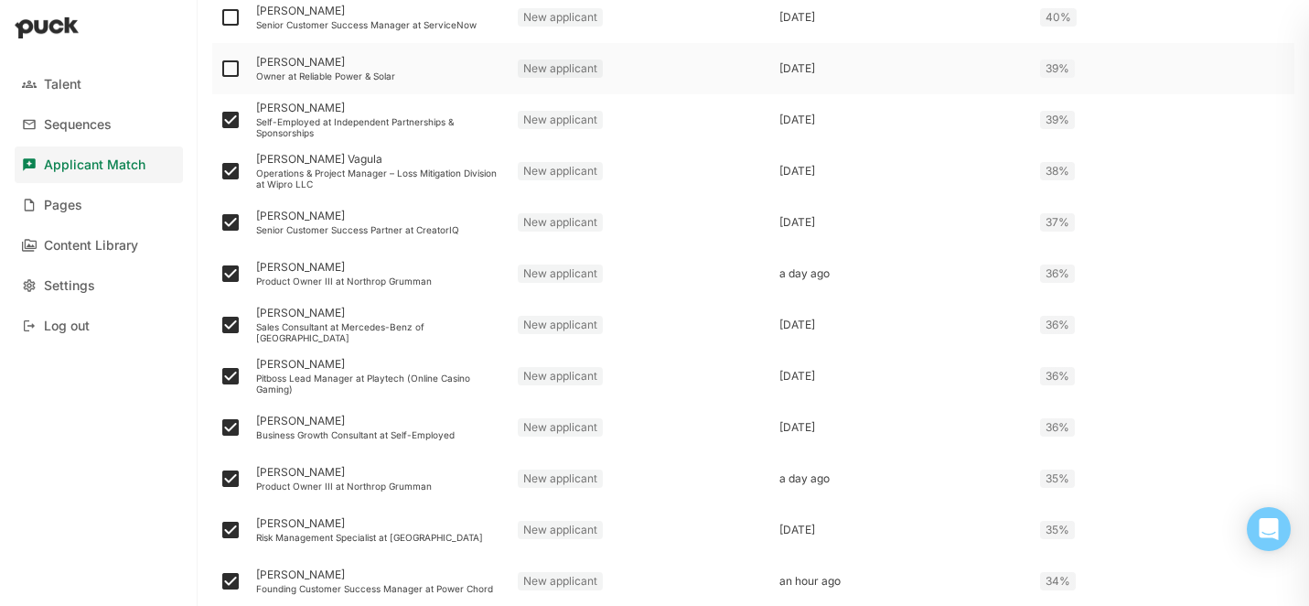
click at [232, 71] on img at bounding box center [231, 69] width 22 height 22
click at [220, 70] on input "checkbox" at bounding box center [219, 69] width 1 height 1
checkbox input "true"
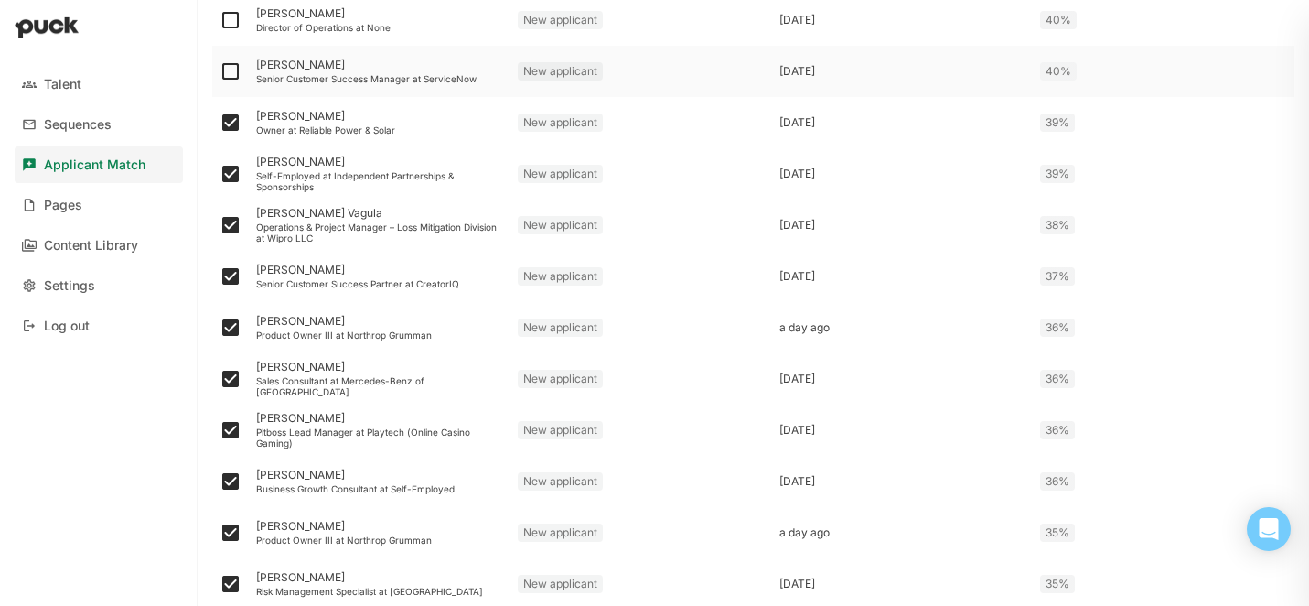
click at [231, 70] on img at bounding box center [231, 71] width 22 height 22
click at [220, 71] on input "checkbox" at bounding box center [219, 71] width 1 height 1
checkbox input "true"
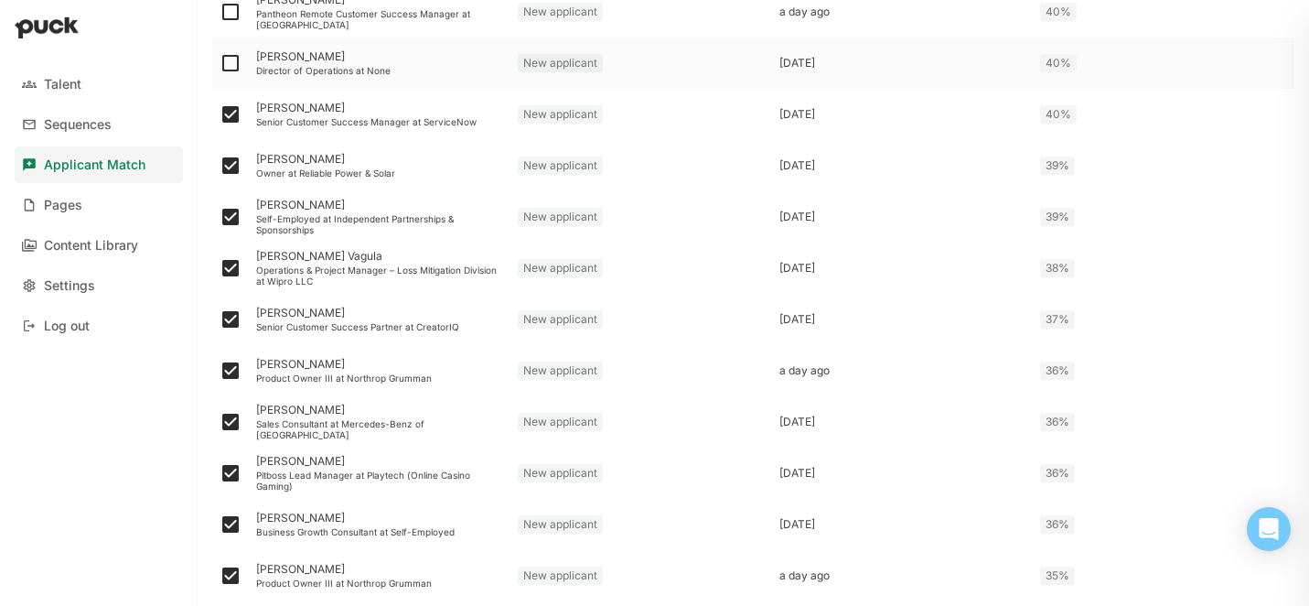
click at [231, 67] on img at bounding box center [231, 63] width 22 height 22
click at [220, 64] on input "checkbox" at bounding box center [219, 63] width 1 height 1
checkbox input "true"
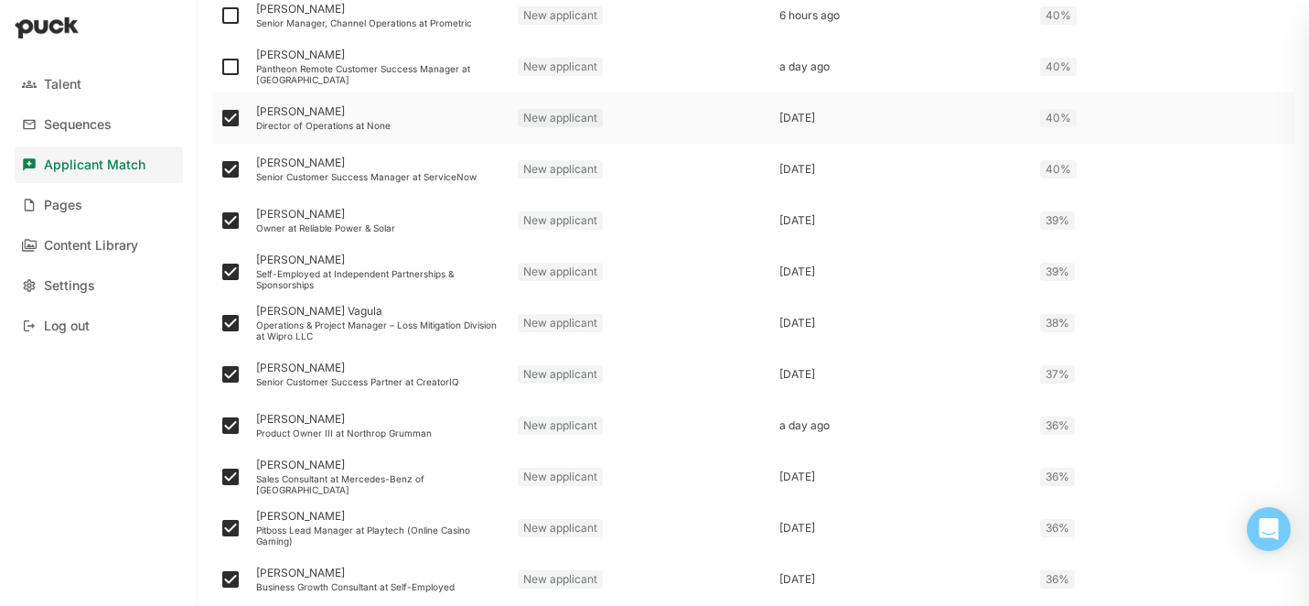
click at [231, 64] on img at bounding box center [231, 67] width 22 height 22
click at [220, 67] on input "checkbox" at bounding box center [219, 67] width 1 height 1
checkbox input "true"
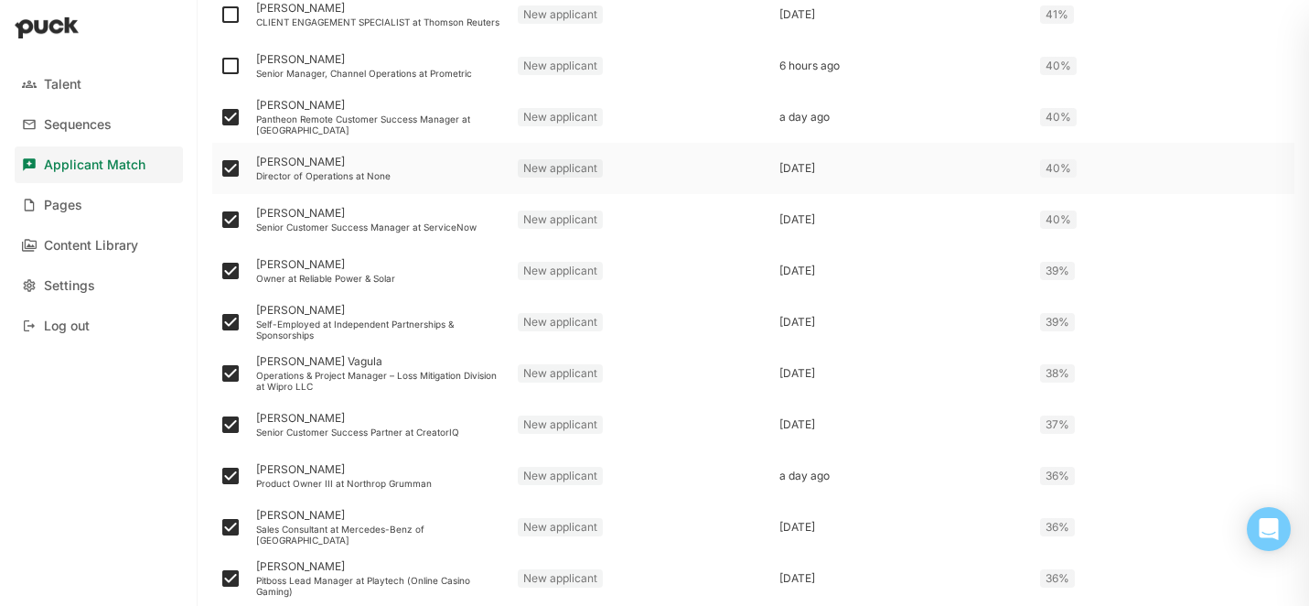
click at [231, 64] on img at bounding box center [231, 66] width 22 height 22
click at [220, 66] on input "checkbox" at bounding box center [219, 66] width 1 height 1
checkbox input "true"
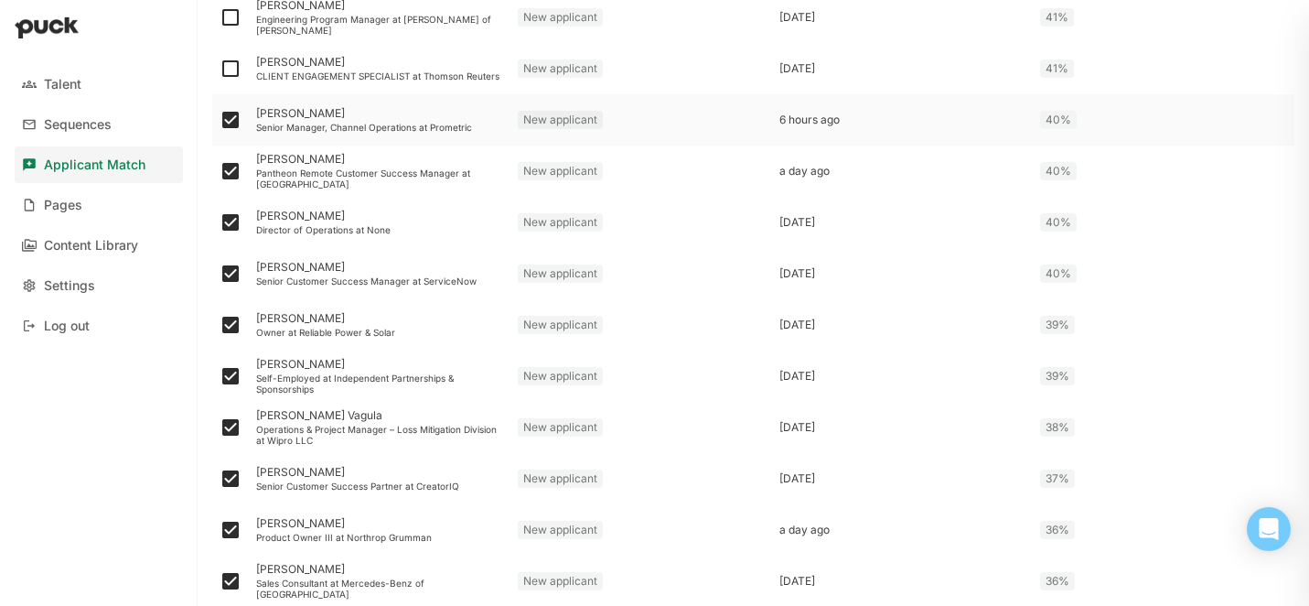
click at [231, 62] on img at bounding box center [231, 69] width 22 height 22
click at [220, 69] on input "checkbox" at bounding box center [219, 69] width 1 height 1
checkbox input "true"
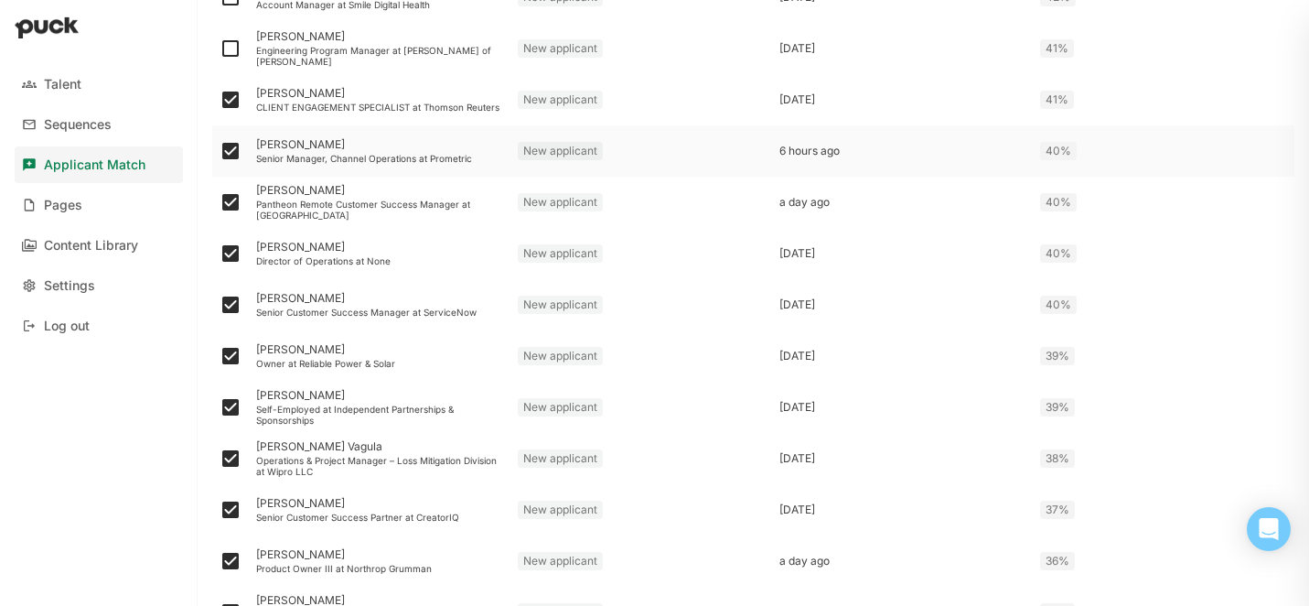
scroll to position [1170, 0]
click at [227, 56] on img at bounding box center [231, 50] width 22 height 22
click at [220, 51] on input "checkbox" at bounding box center [219, 50] width 1 height 1
checkbox input "true"
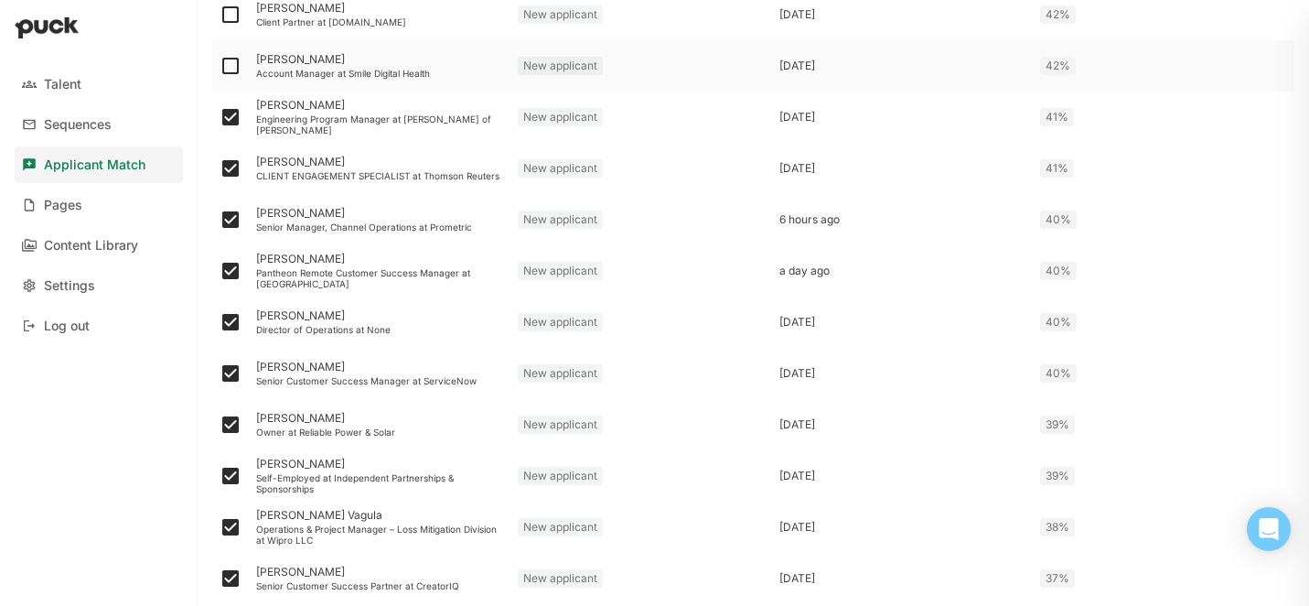
scroll to position [1102, 0]
click at [231, 68] on img at bounding box center [231, 68] width 22 height 22
click at [220, 68] on input "checkbox" at bounding box center [219, 68] width 1 height 1
checkbox input "true"
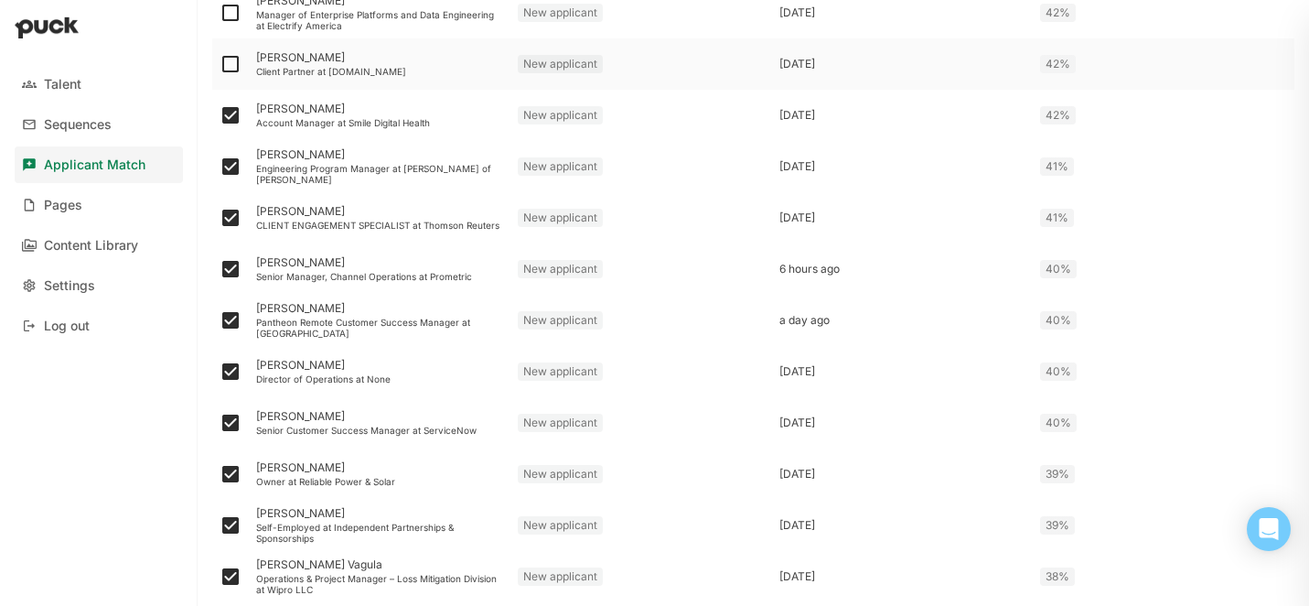
click at [228, 64] on img at bounding box center [231, 64] width 22 height 22
click at [220, 64] on input "checkbox" at bounding box center [219, 64] width 1 height 1
checkbox input "true"
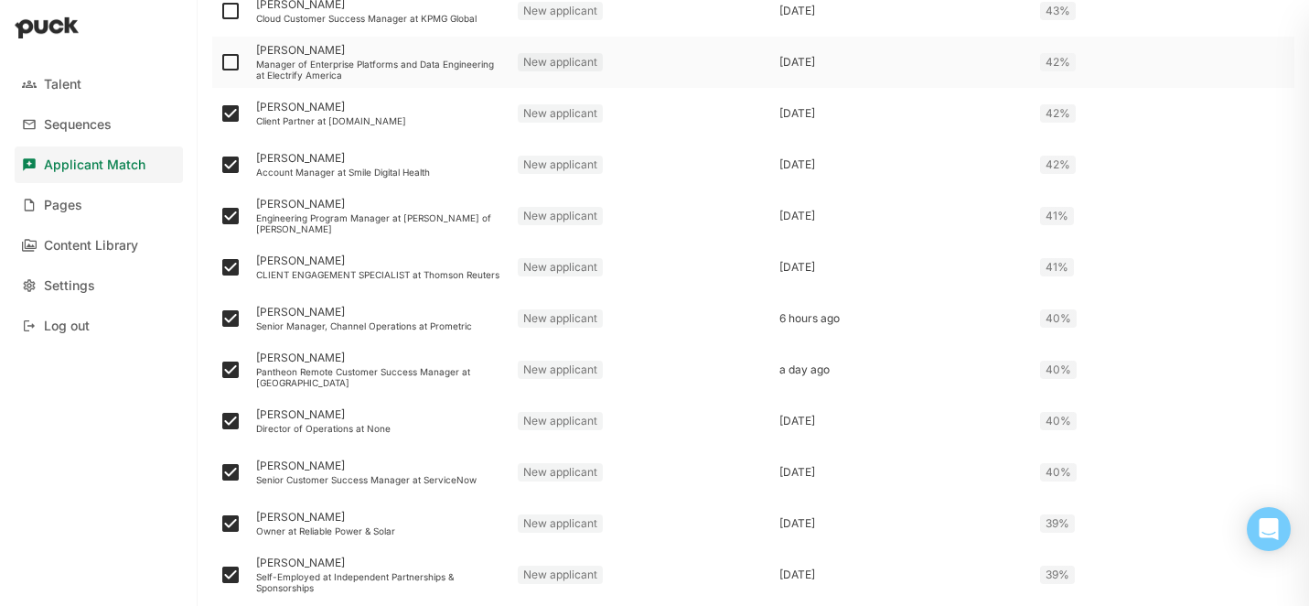
click at [228, 59] on img at bounding box center [231, 62] width 22 height 22
click at [220, 62] on input "checkbox" at bounding box center [219, 62] width 1 height 1
checkbox input "true"
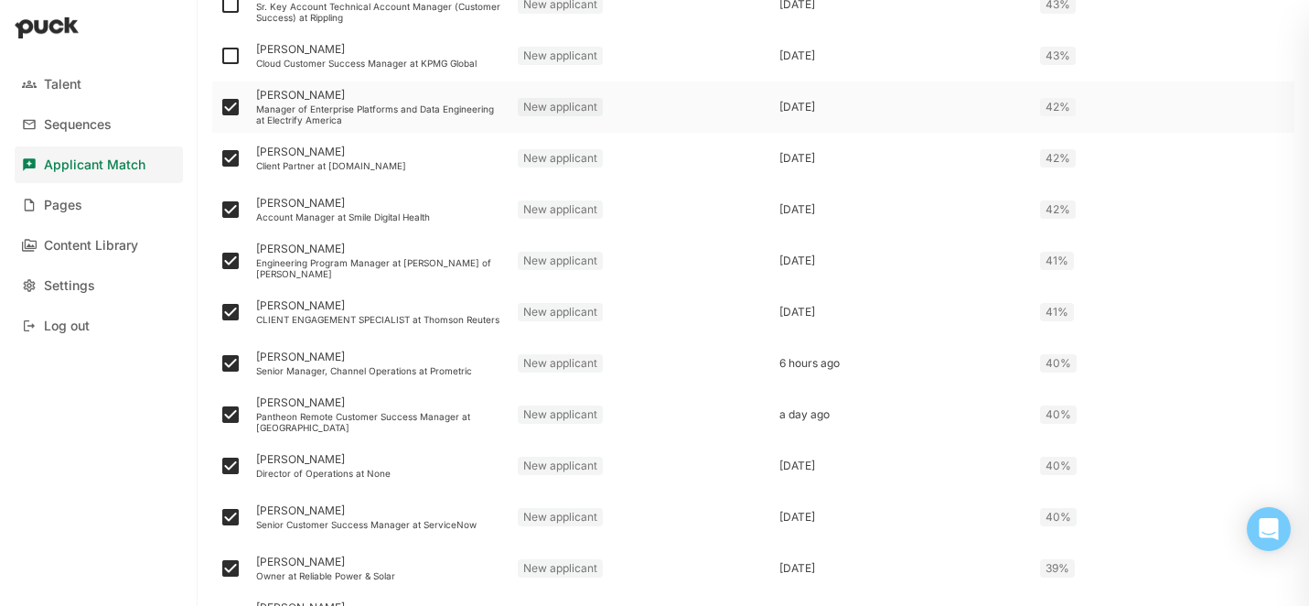
scroll to position [954, 0]
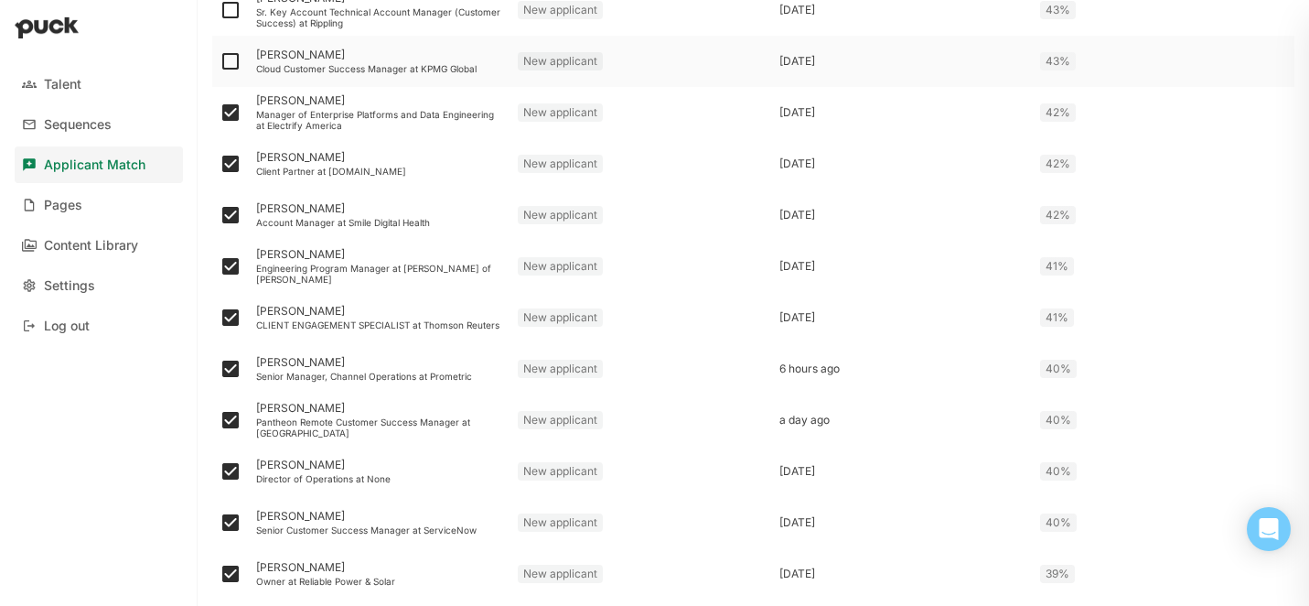
click at [227, 62] on img at bounding box center [231, 61] width 22 height 22
click at [220, 62] on input "checkbox" at bounding box center [219, 61] width 1 height 1
checkbox input "true"
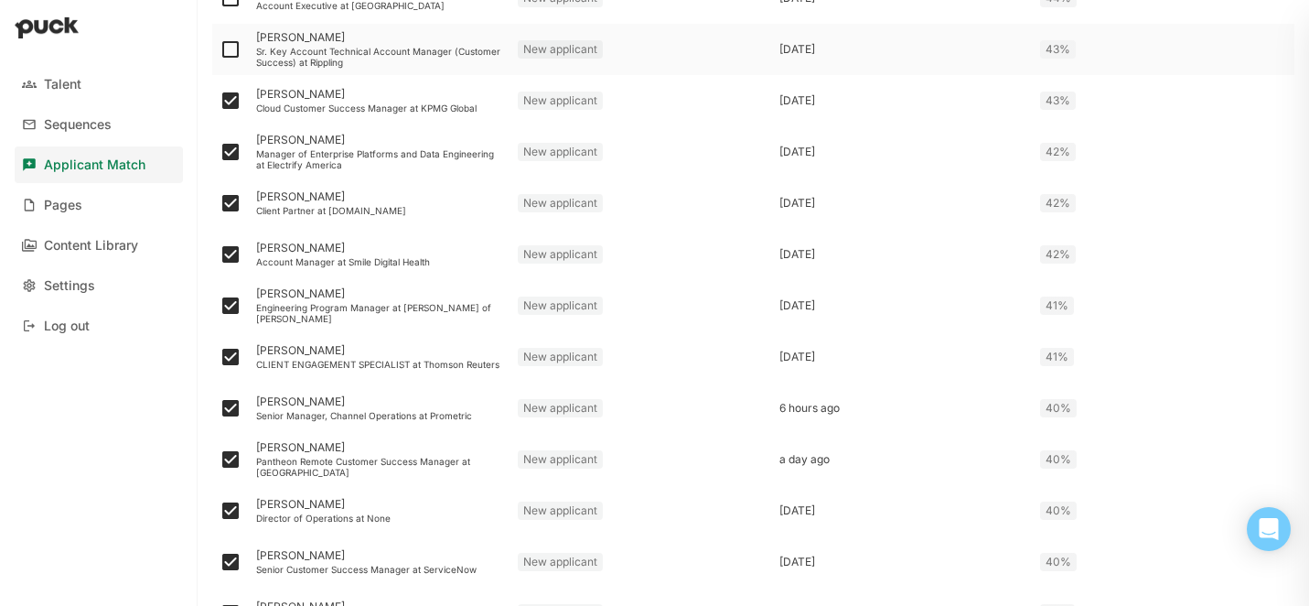
click at [228, 50] on img at bounding box center [231, 49] width 22 height 22
click at [220, 50] on input "checkbox" at bounding box center [219, 49] width 1 height 1
checkbox input "true"
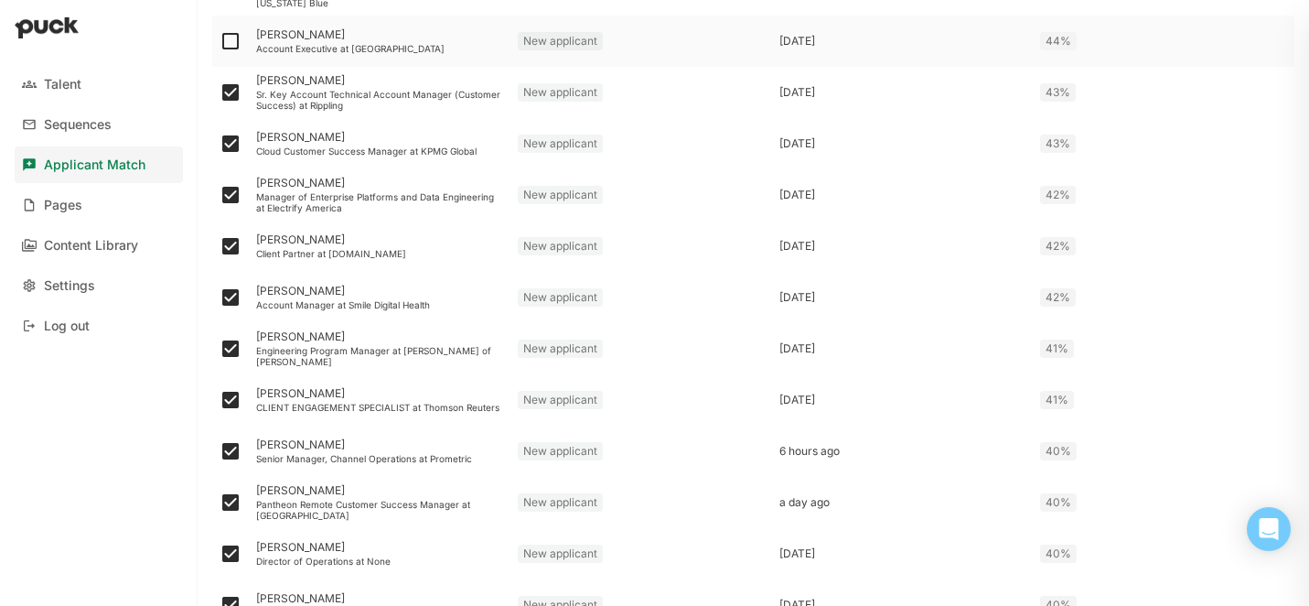
click at [228, 41] on img at bounding box center [231, 41] width 22 height 22
click at [220, 41] on input "checkbox" at bounding box center [219, 41] width 1 height 1
checkbox input "true"
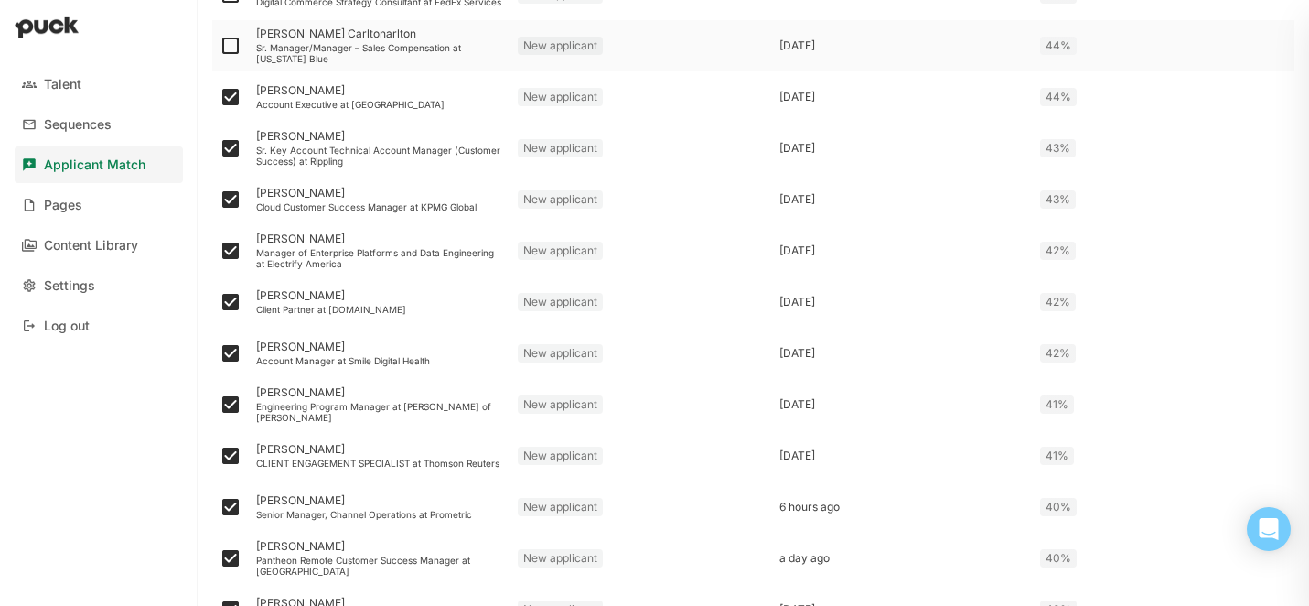
click at [228, 48] on img at bounding box center [231, 46] width 22 height 22
click at [220, 47] on input "checkbox" at bounding box center [219, 46] width 1 height 1
checkbox input "true"
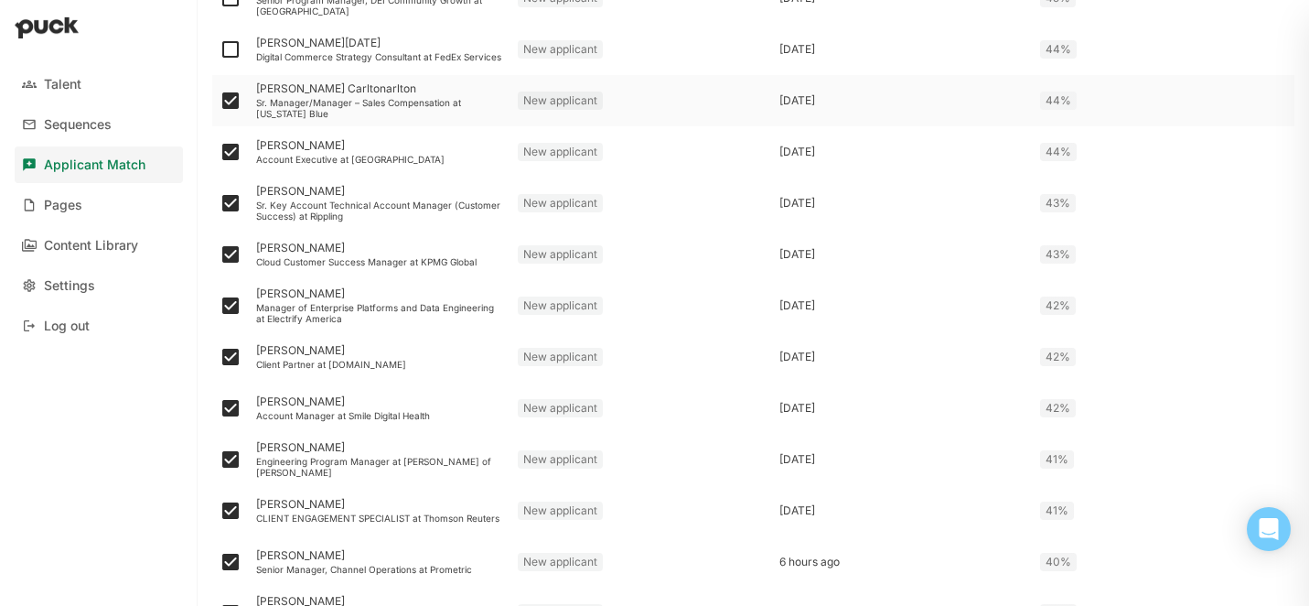
click at [228, 43] on img at bounding box center [231, 49] width 22 height 22
click at [220, 49] on input "checkbox" at bounding box center [219, 49] width 1 height 1
checkbox input "true"
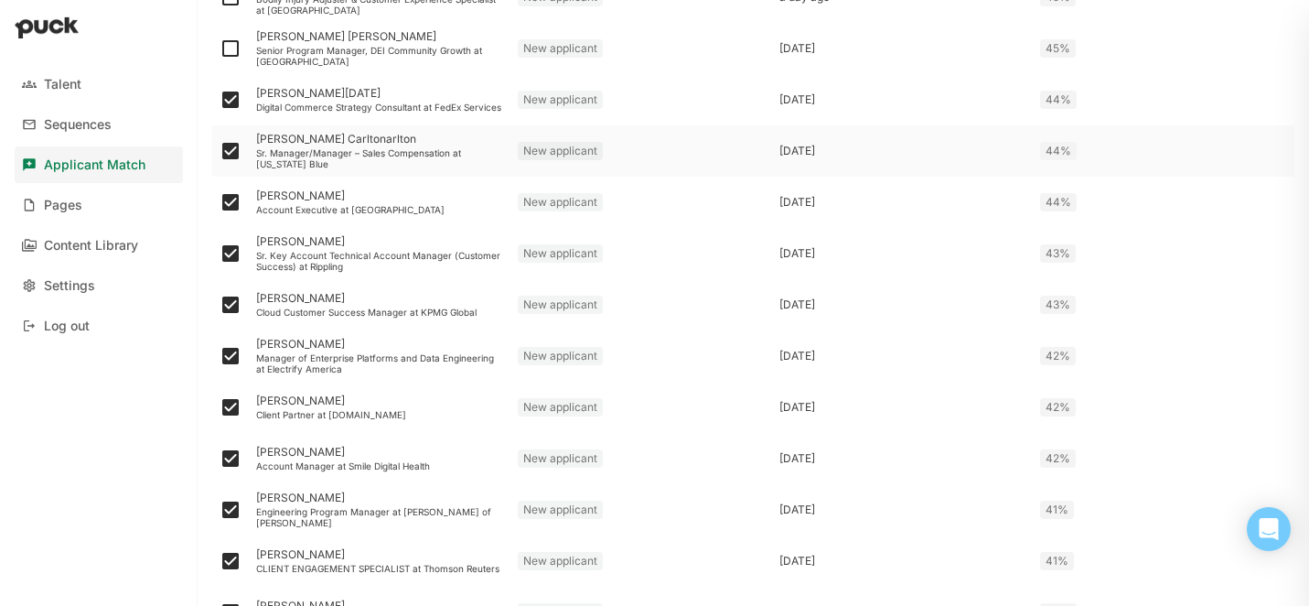
click at [228, 43] on img at bounding box center [231, 49] width 22 height 22
click at [220, 48] on input "checkbox" at bounding box center [219, 48] width 1 height 1
checkbox input "true"
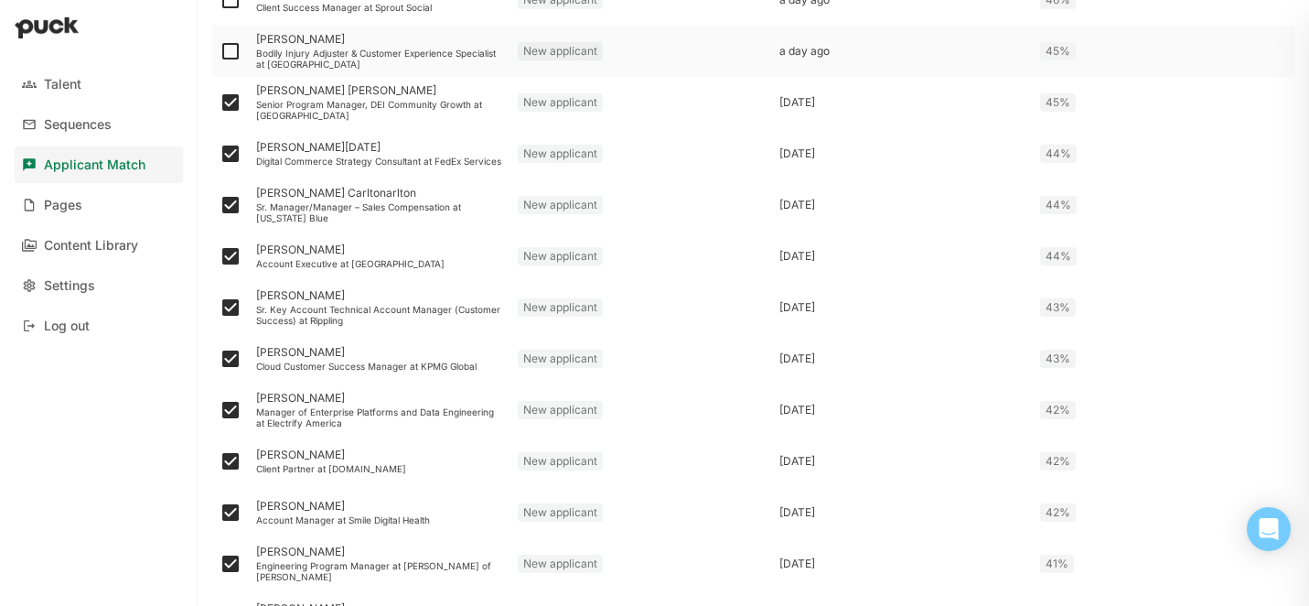
click at [228, 48] on img at bounding box center [231, 51] width 22 height 22
click at [220, 51] on input "checkbox" at bounding box center [219, 51] width 1 height 1
checkbox input "true"
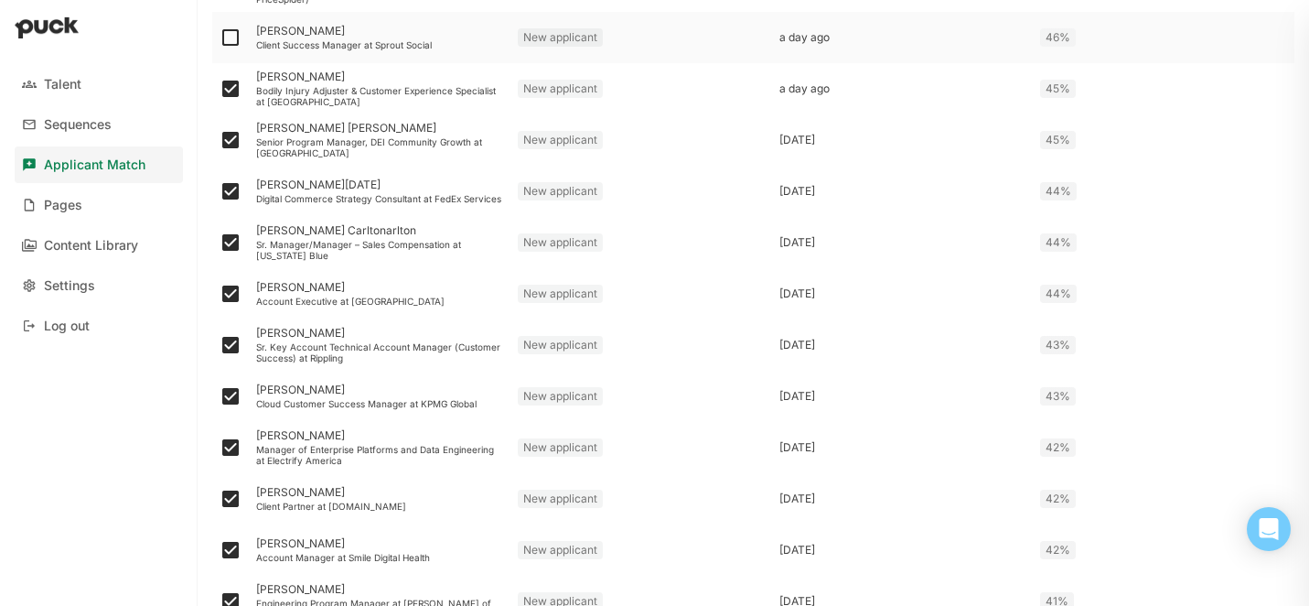
click at [229, 42] on img at bounding box center [231, 38] width 22 height 22
click at [220, 38] on input "checkbox" at bounding box center [219, 38] width 1 height 1
checkbox input "true"
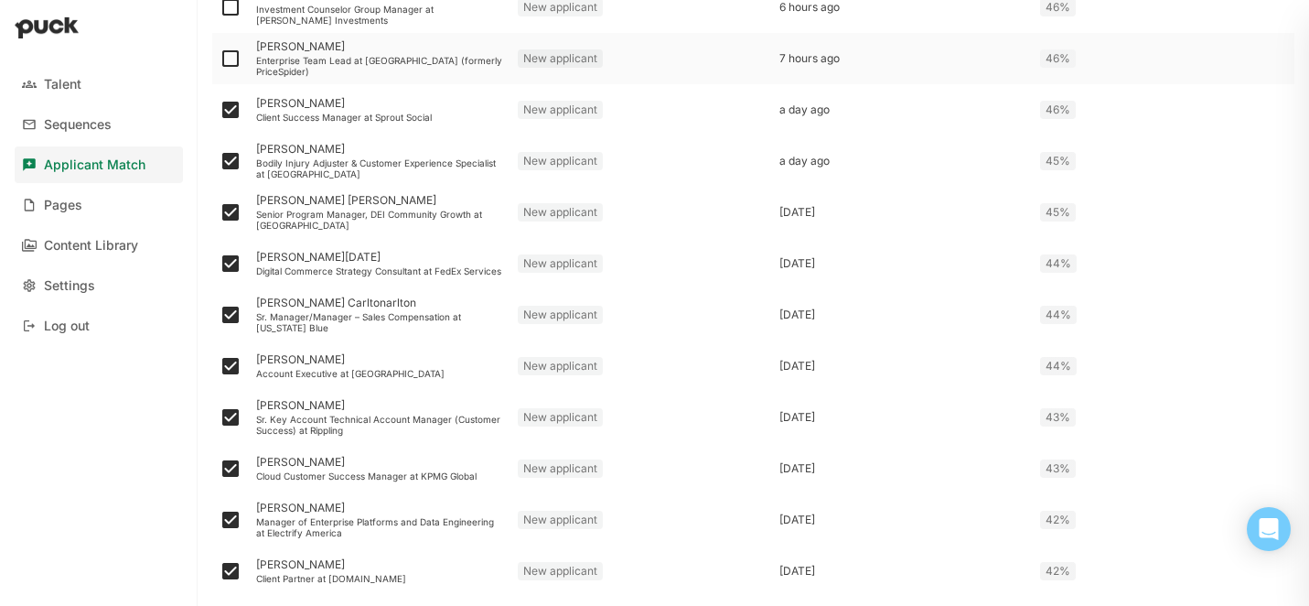
click at [231, 59] on img at bounding box center [231, 59] width 22 height 22
click at [220, 59] on input "checkbox" at bounding box center [219, 59] width 1 height 1
checkbox input "true"
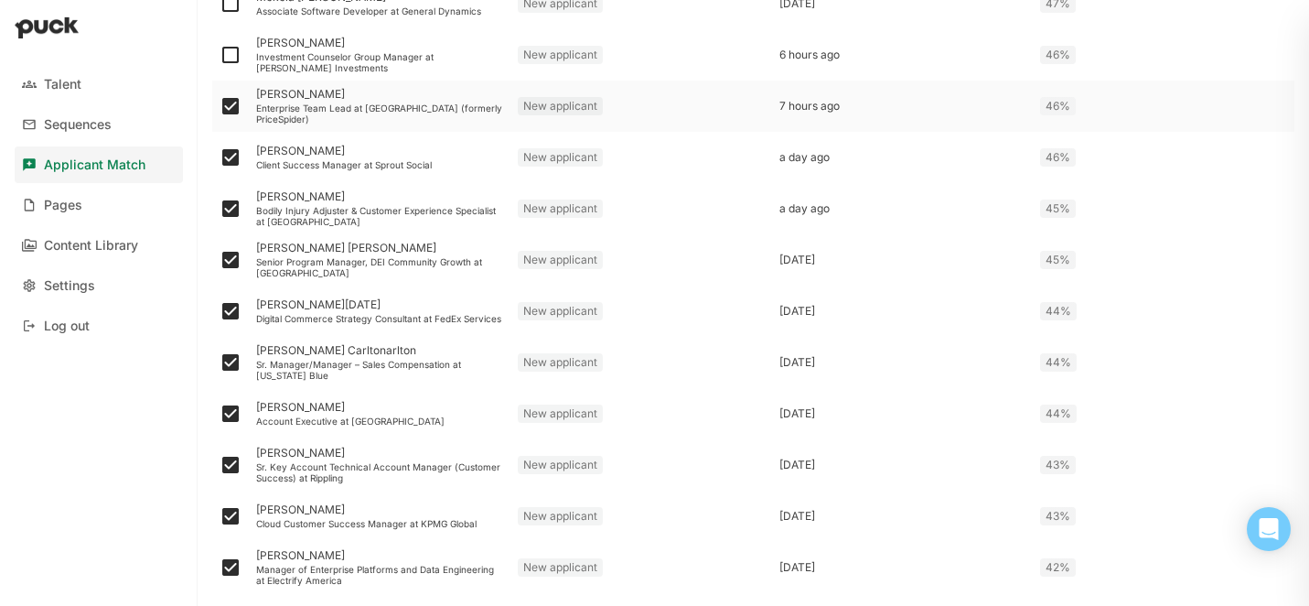
click at [231, 59] on img at bounding box center [231, 55] width 22 height 22
click at [220, 56] on input "checkbox" at bounding box center [219, 55] width 1 height 1
checkbox input "true"
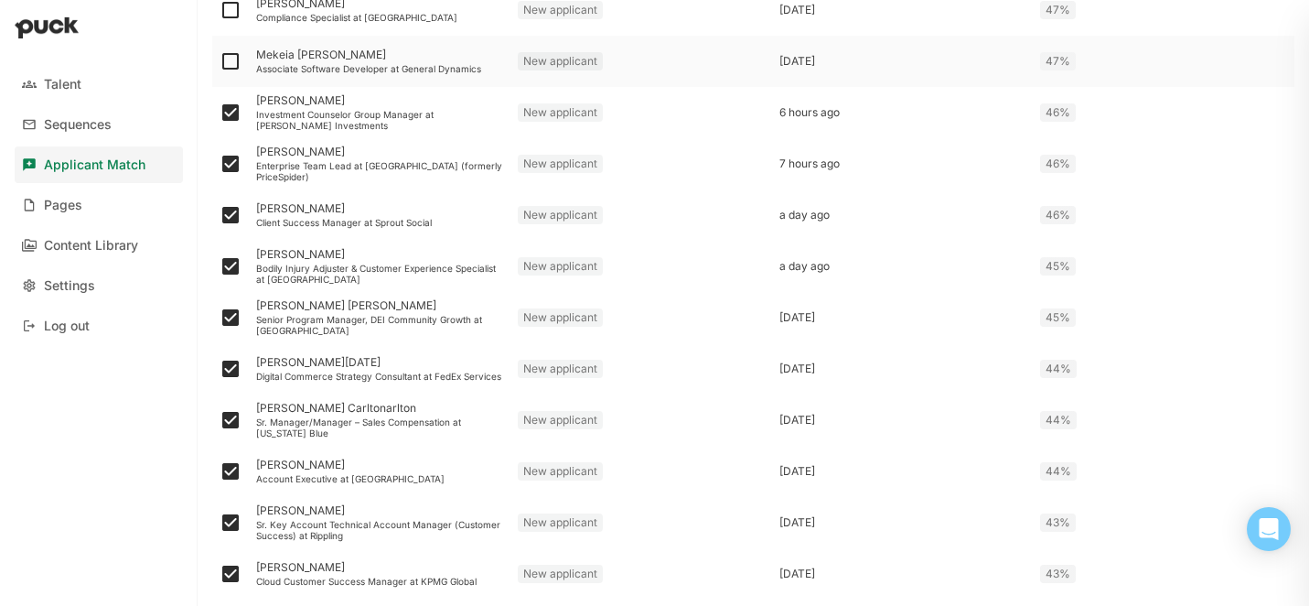
click at [230, 62] on img at bounding box center [231, 61] width 22 height 22
click at [220, 62] on input "checkbox" at bounding box center [219, 61] width 1 height 1
checkbox input "true"
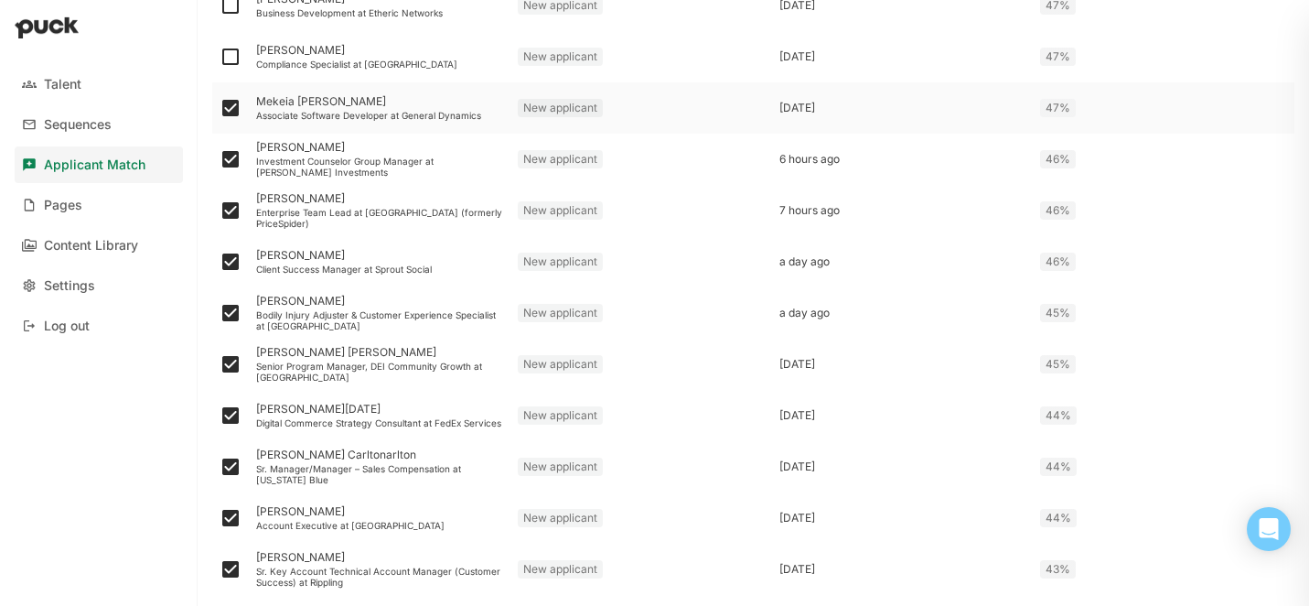
click at [230, 62] on img at bounding box center [231, 57] width 22 height 22
click at [220, 58] on input "checkbox" at bounding box center [219, 57] width 1 height 1
checkbox input "true"
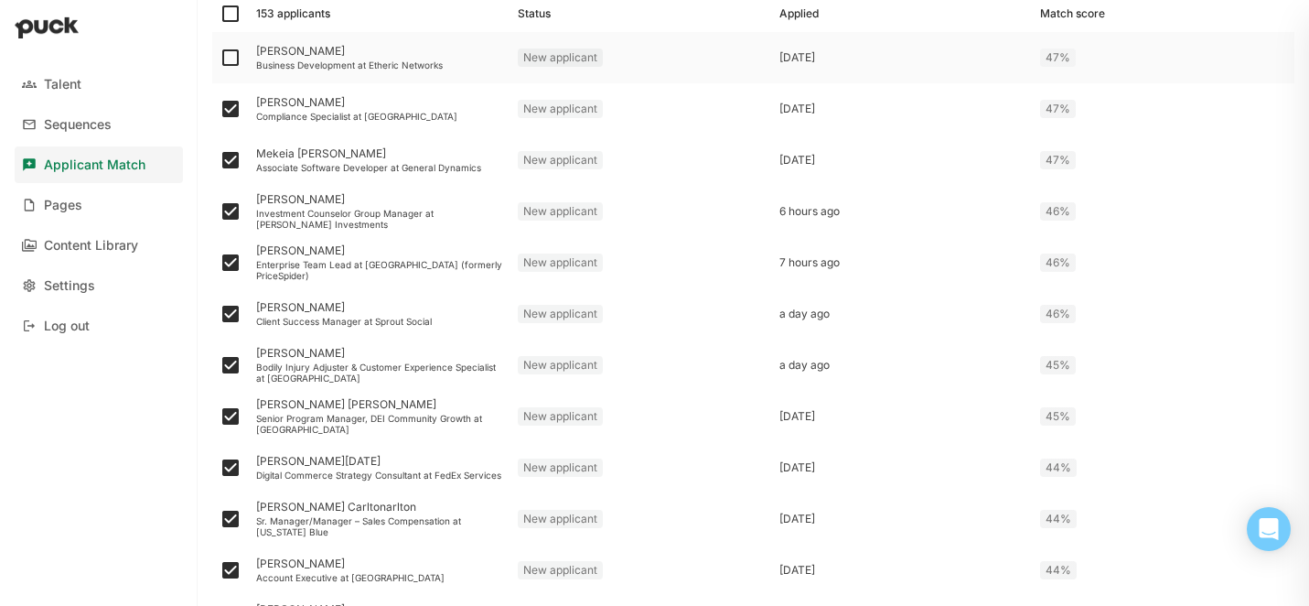
click at [230, 62] on img at bounding box center [231, 58] width 22 height 22
click at [220, 59] on input "checkbox" at bounding box center [219, 58] width 1 height 1
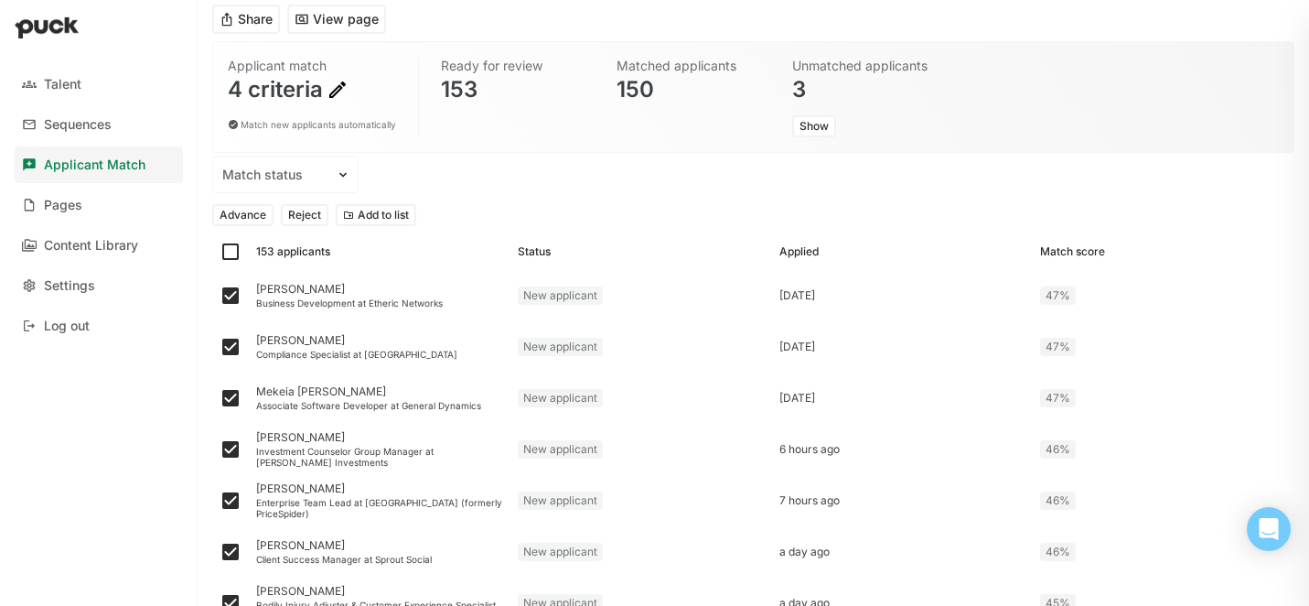
scroll to position [104, 0]
click at [305, 219] on button "Reject" at bounding box center [305, 216] width 48 height 22
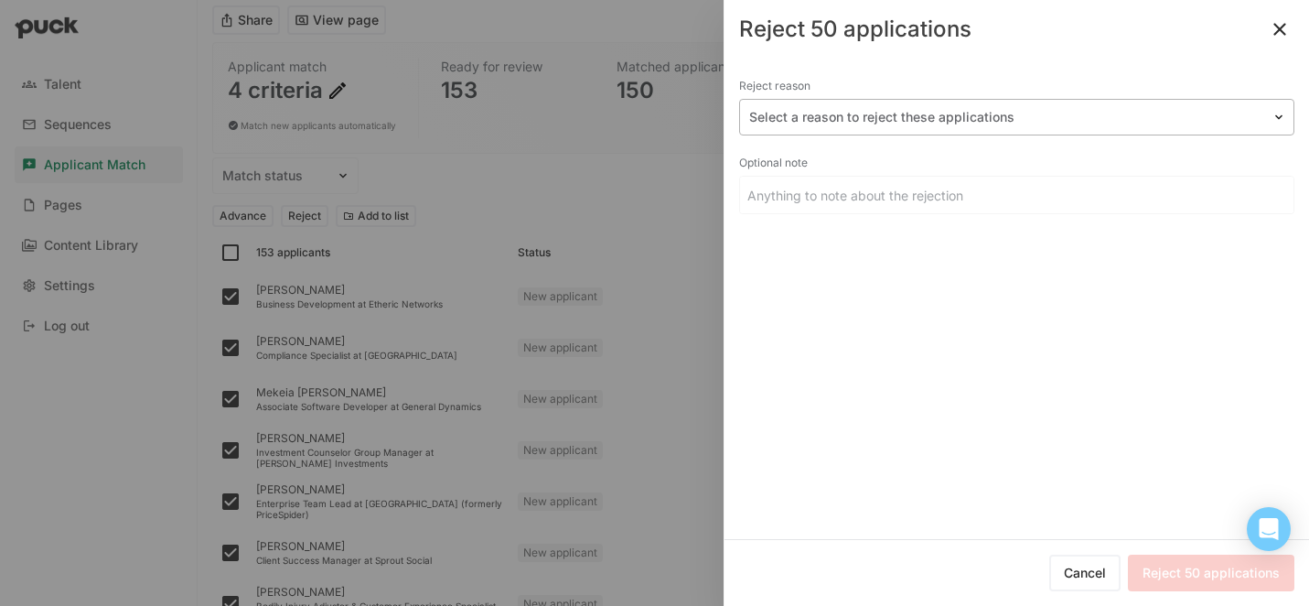
click at [888, 121] on div at bounding box center [1005, 117] width 513 height 19
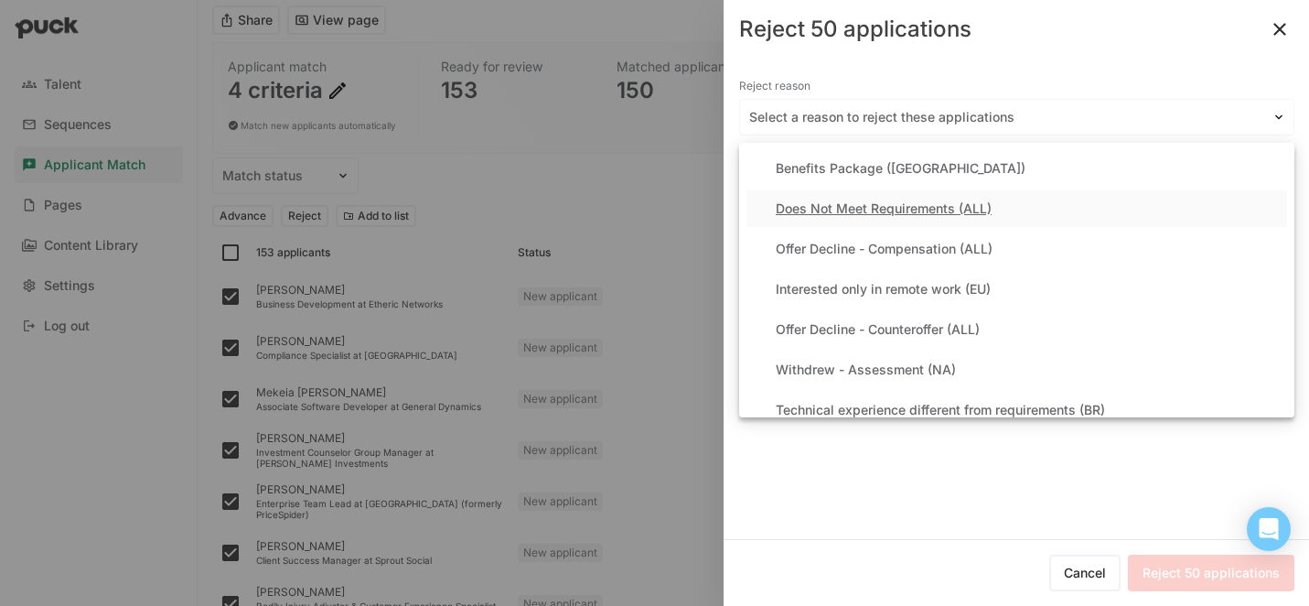
click at [854, 211] on div "Does Not Meet Requirements (ALL)" at bounding box center [884, 209] width 216 height 16
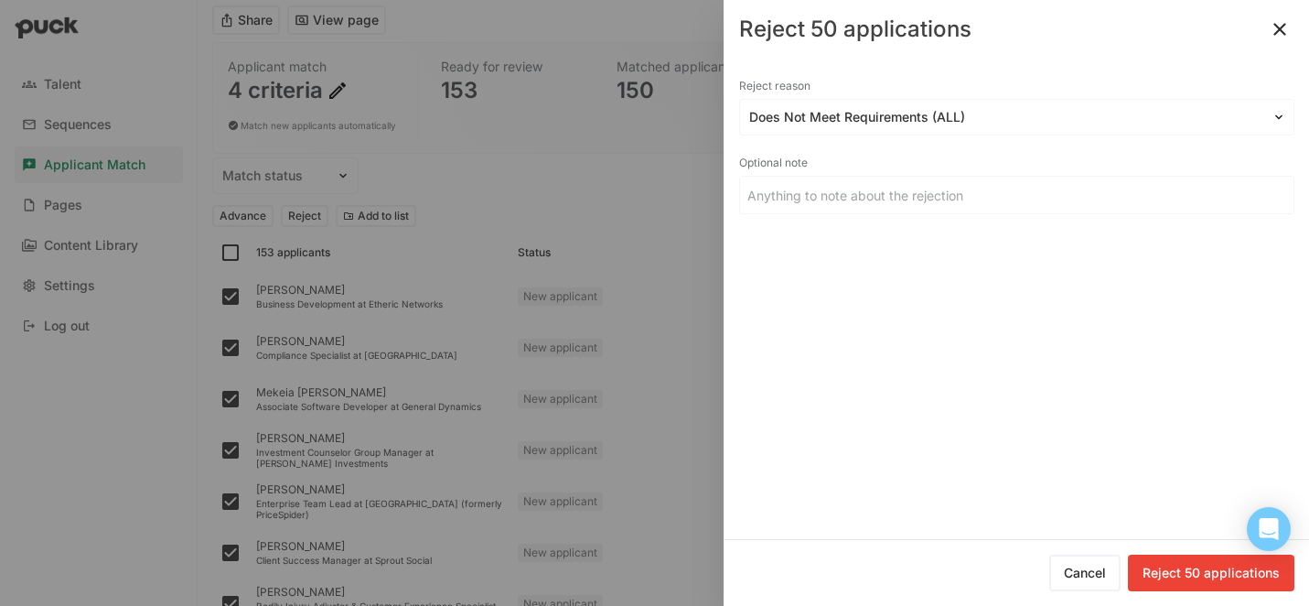
click at [1191, 572] on button "Reject 50 applications" at bounding box center [1211, 572] width 167 height 37
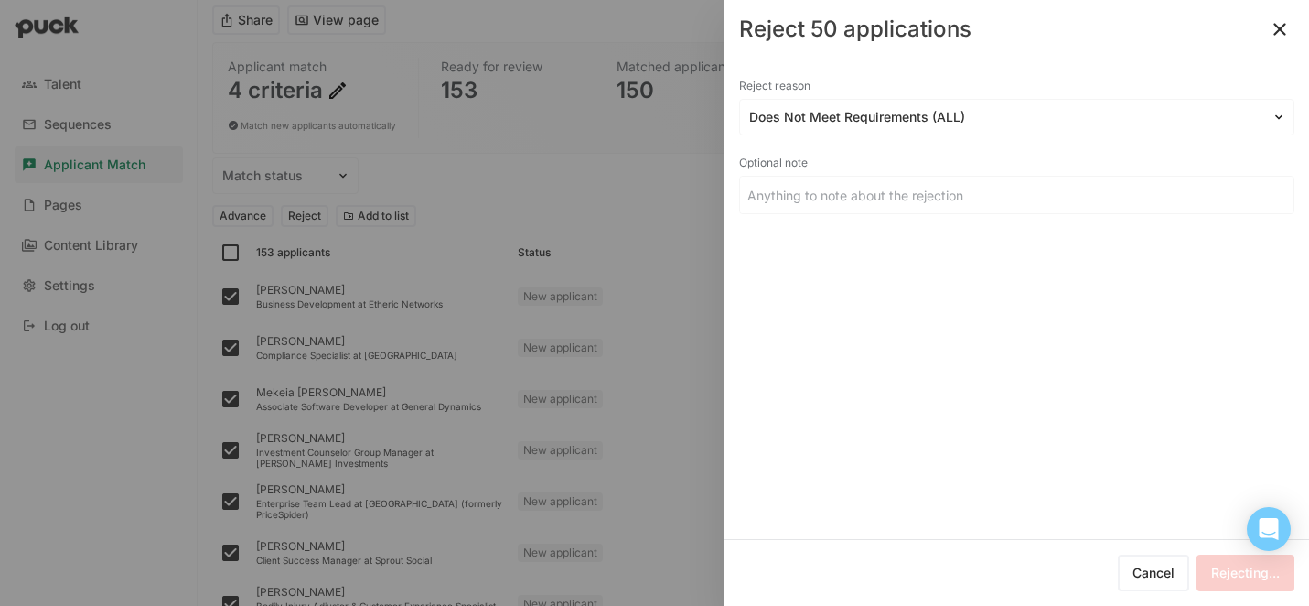
checkbox input "false"
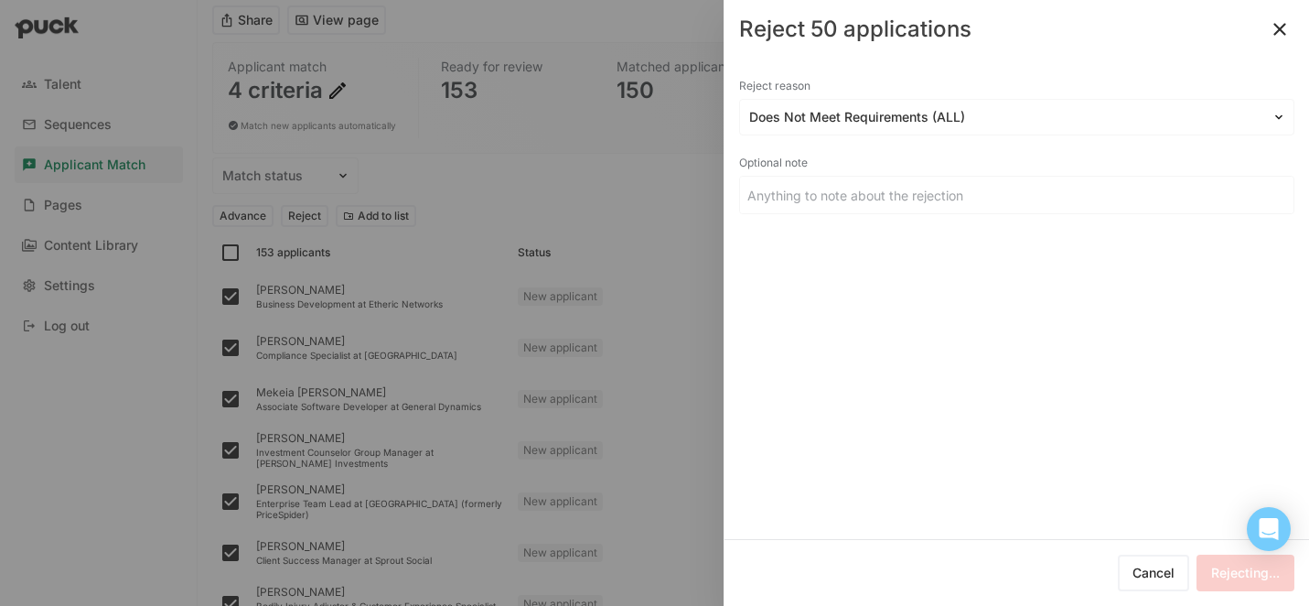
checkbox input "false"
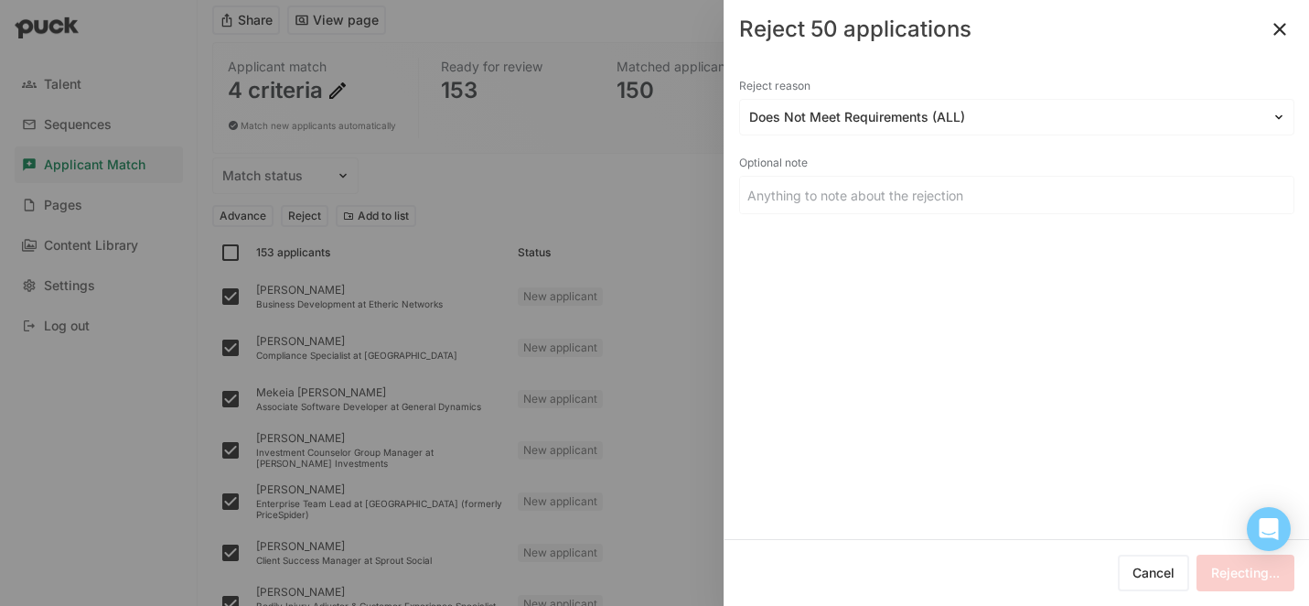
checkbox input "false"
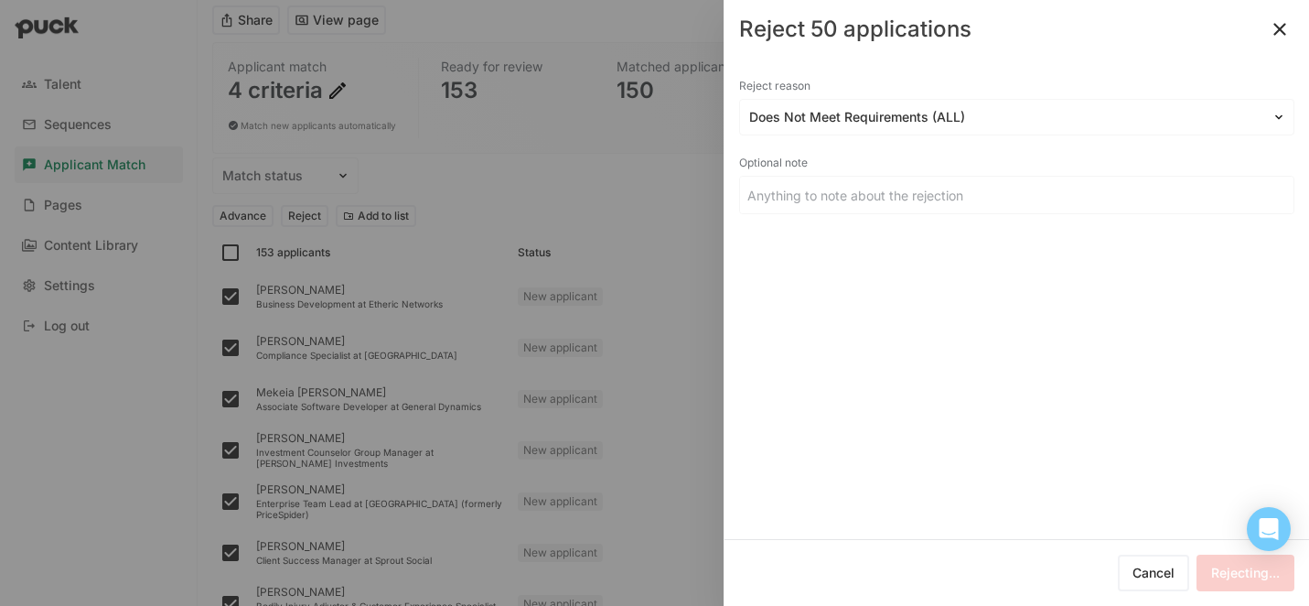
checkbox input "false"
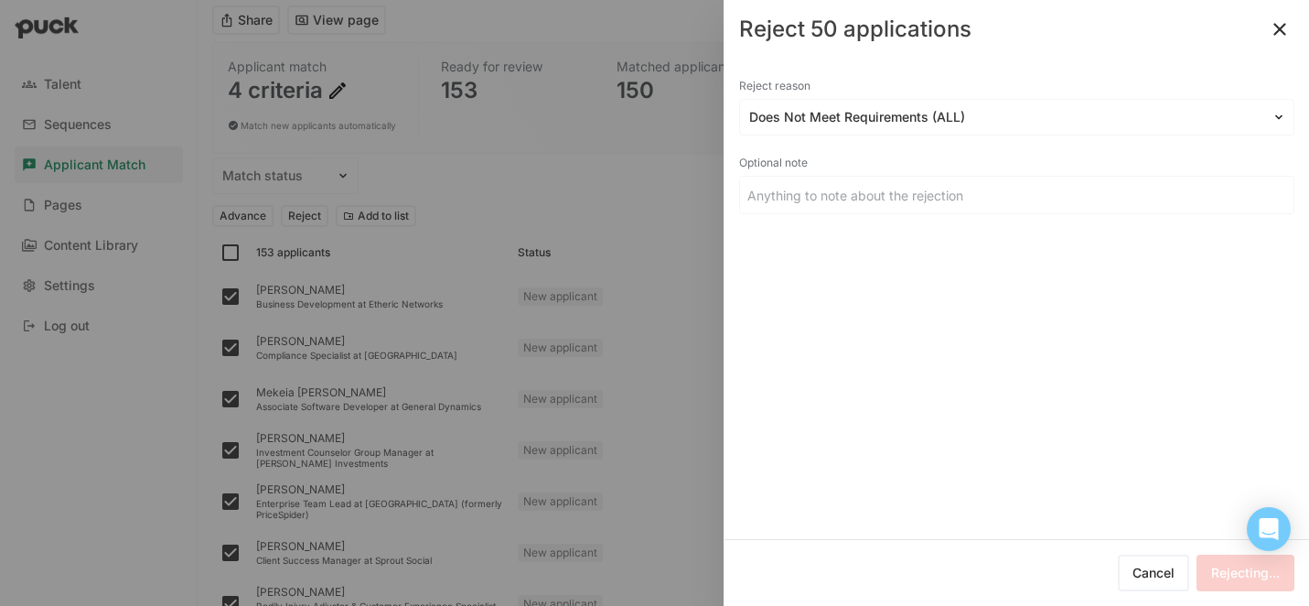
checkbox input "false"
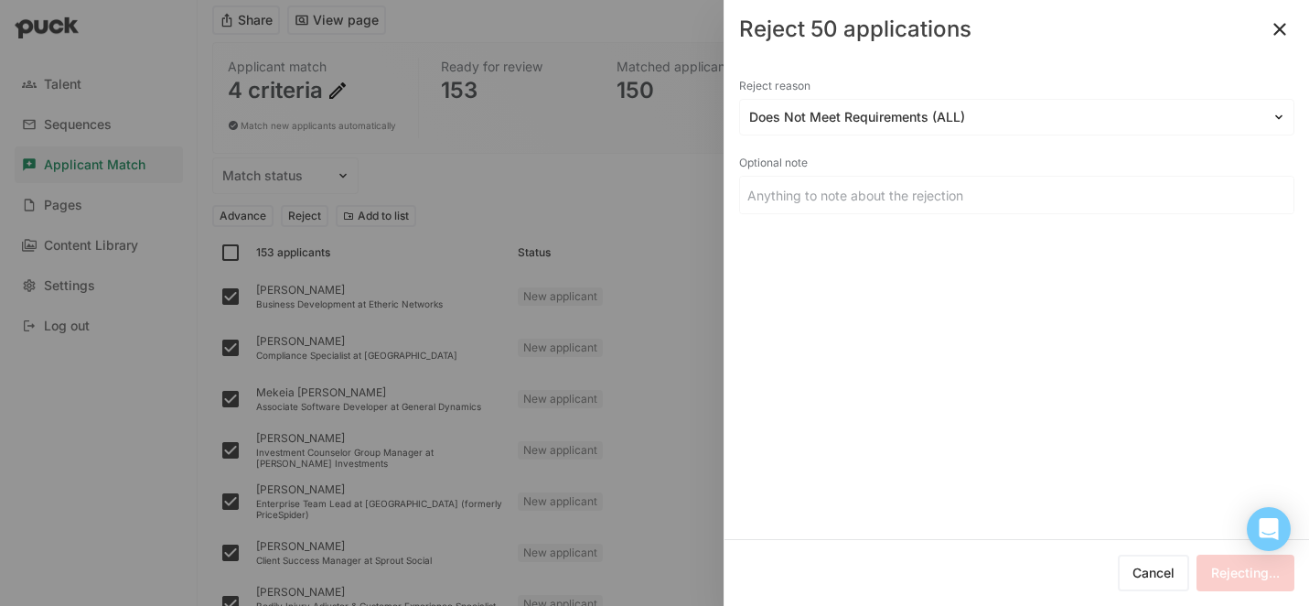
checkbox input "false"
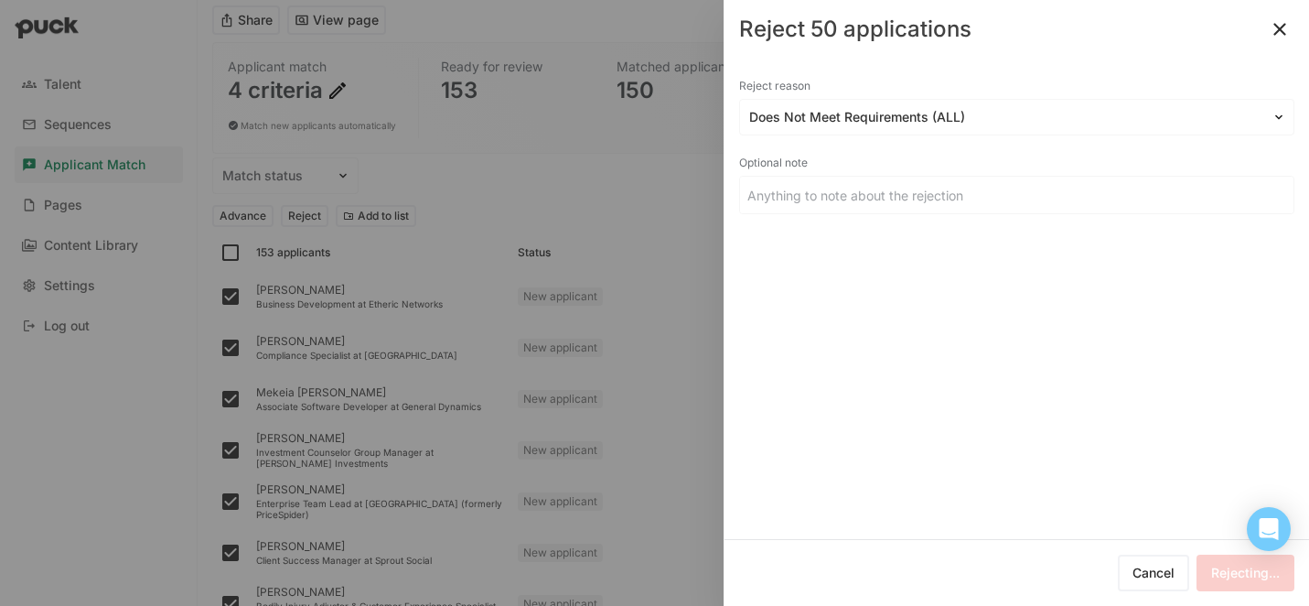
checkbox input "false"
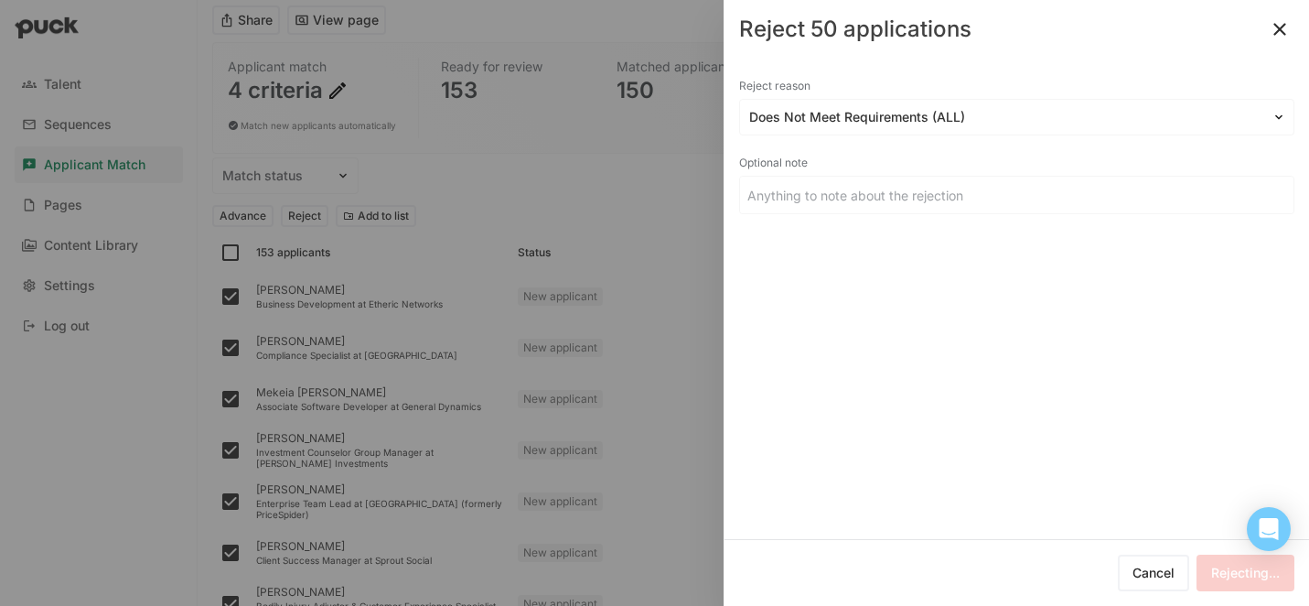
checkbox input "false"
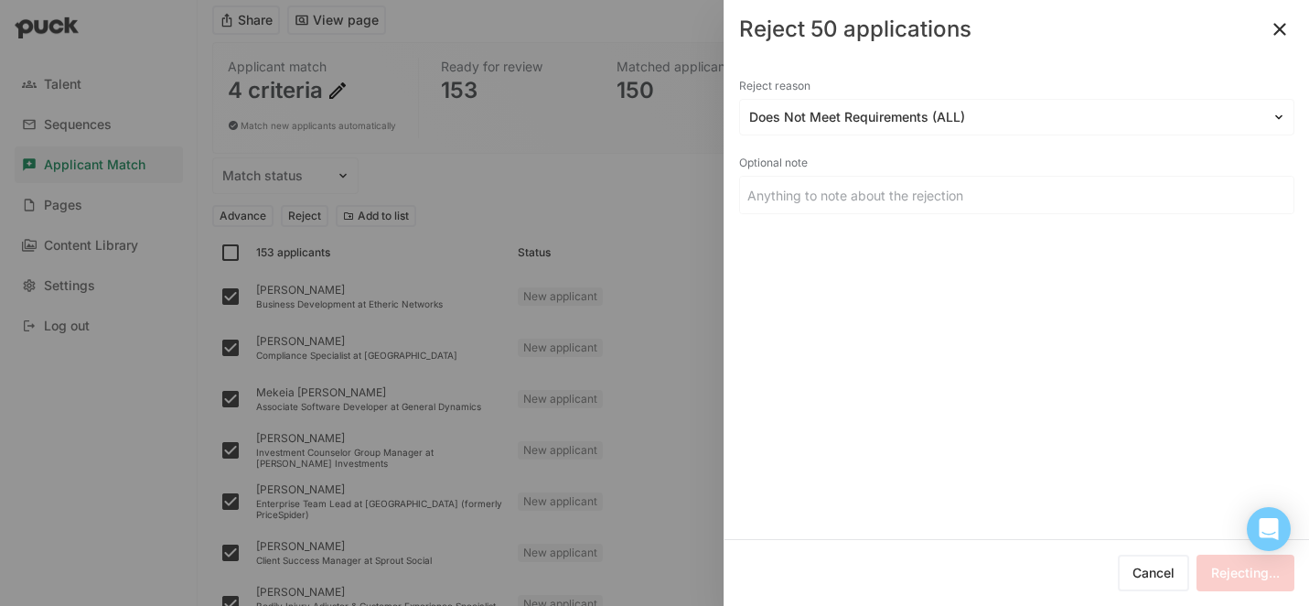
checkbox input "false"
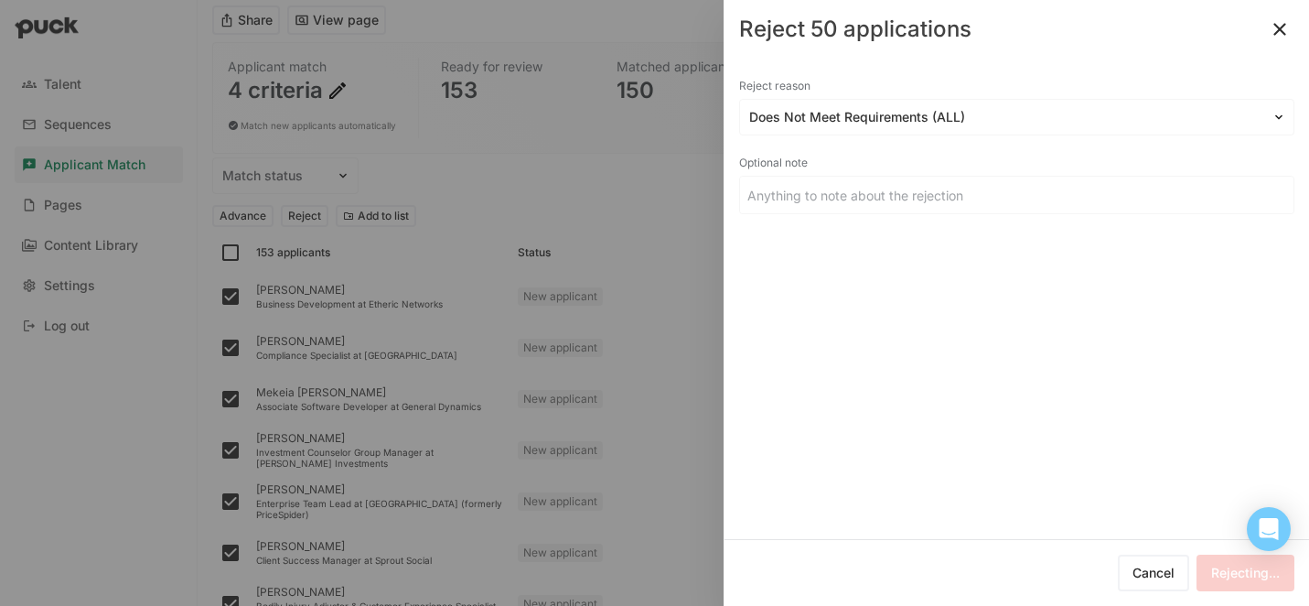
checkbox input "false"
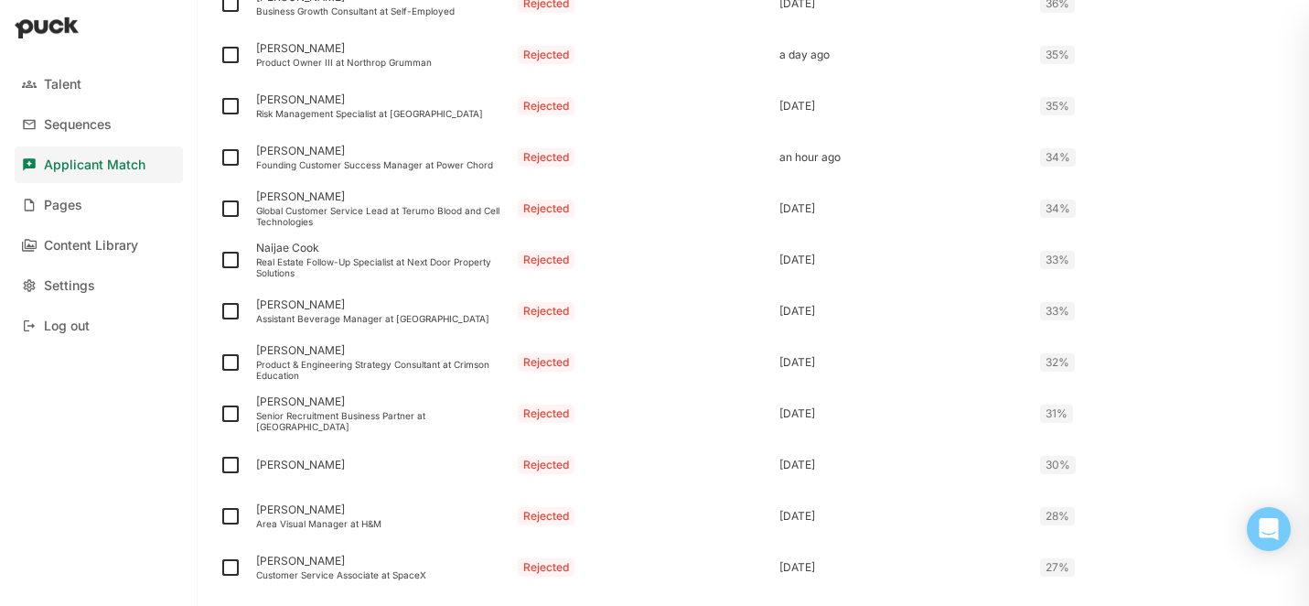
scroll to position [2487, 0]
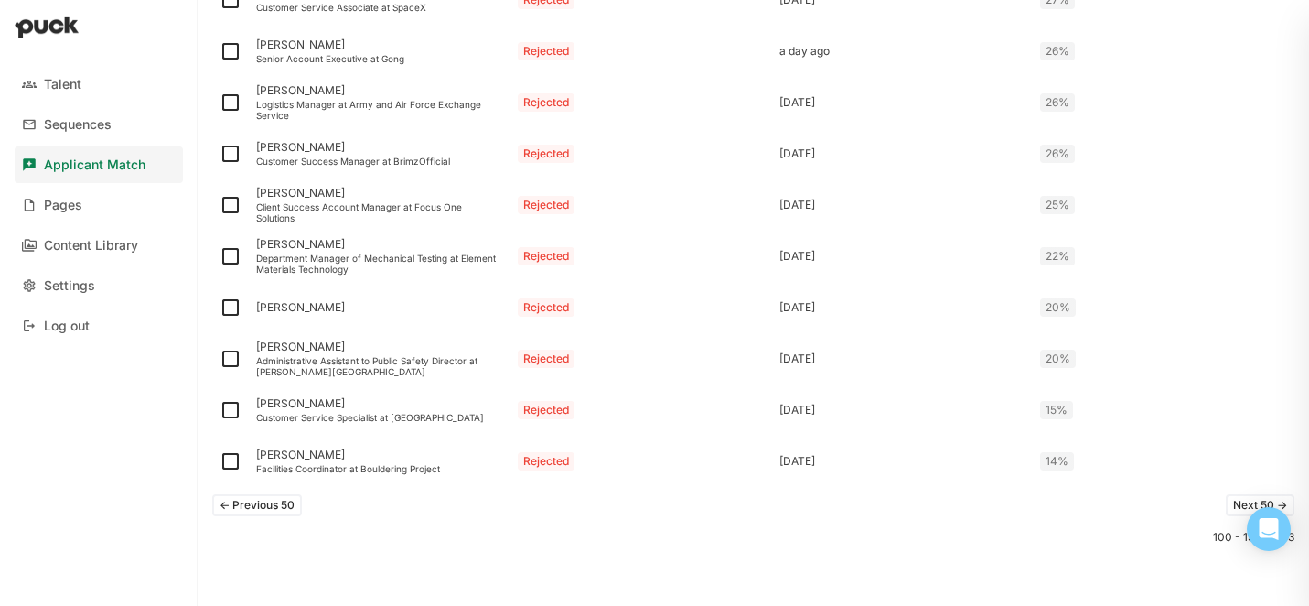
click at [1244, 501] on button "Next 50 ->" at bounding box center [1260, 505] width 69 height 22
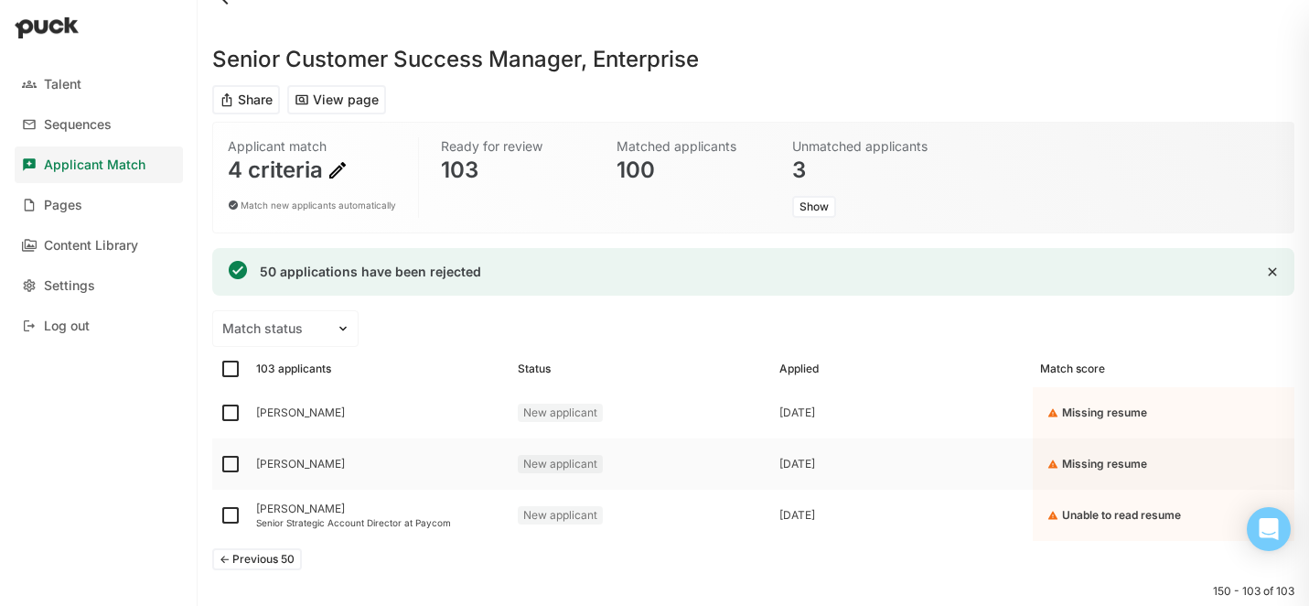
scroll to position [79, 0]
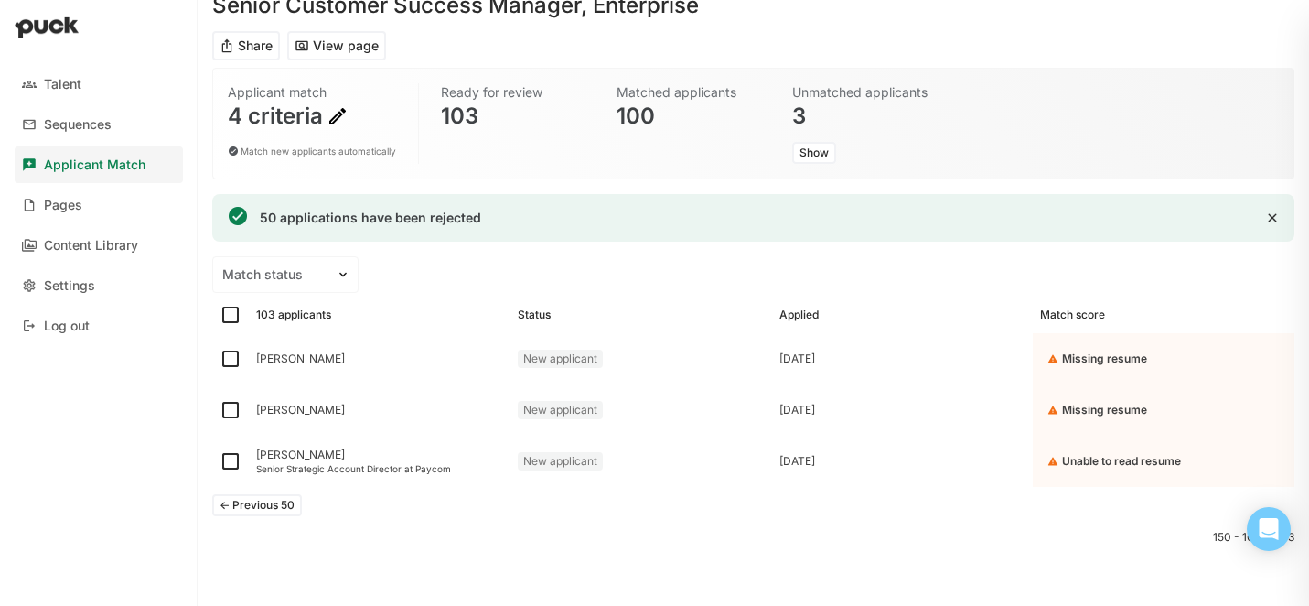
click at [265, 506] on button "<- Previous 50" at bounding box center [257, 505] width 90 height 22
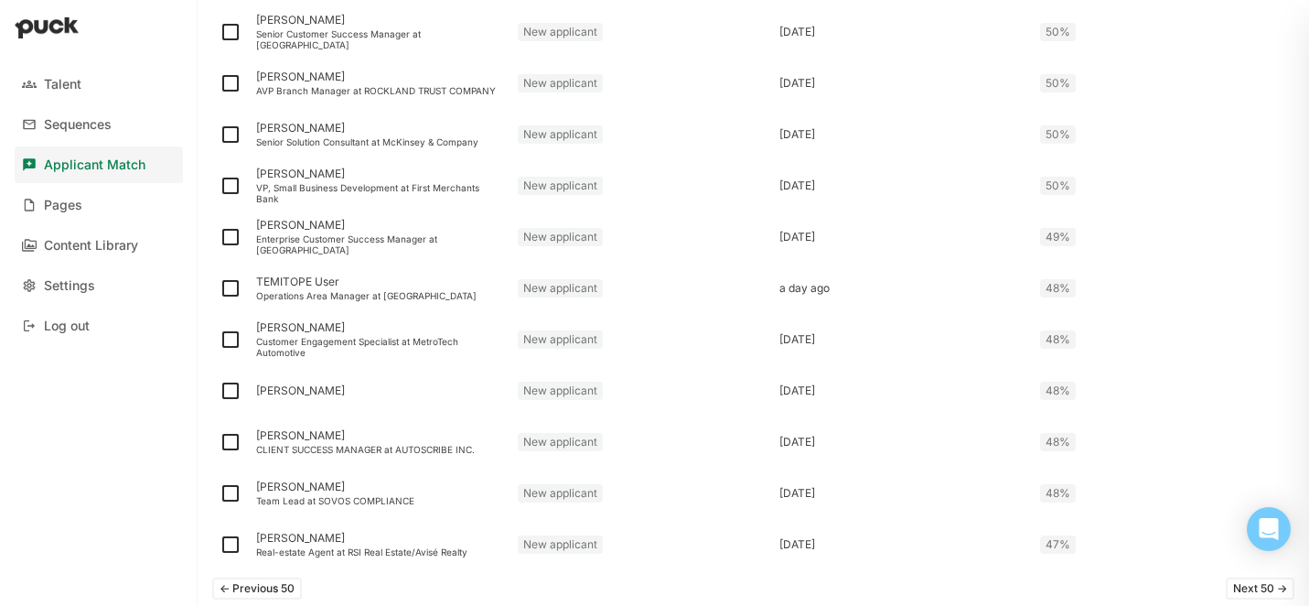
scroll to position [2487, 0]
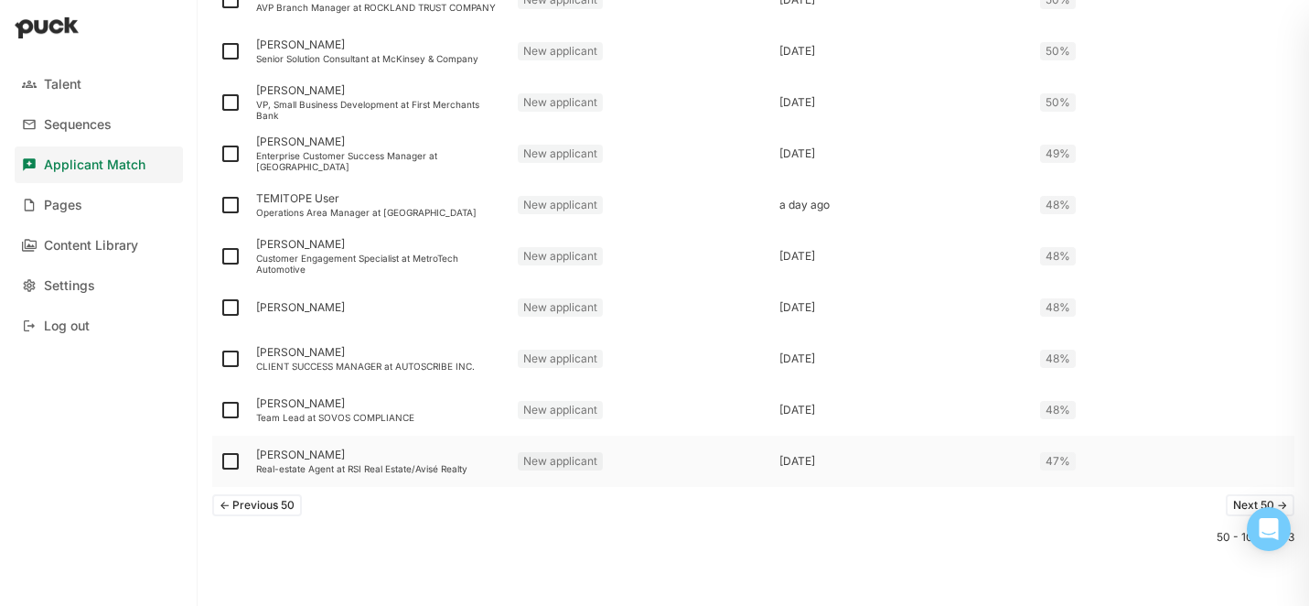
click at [231, 460] on img at bounding box center [231, 461] width 22 height 22
click at [220, 461] on input "checkbox" at bounding box center [219, 461] width 1 height 1
checkbox input "true"
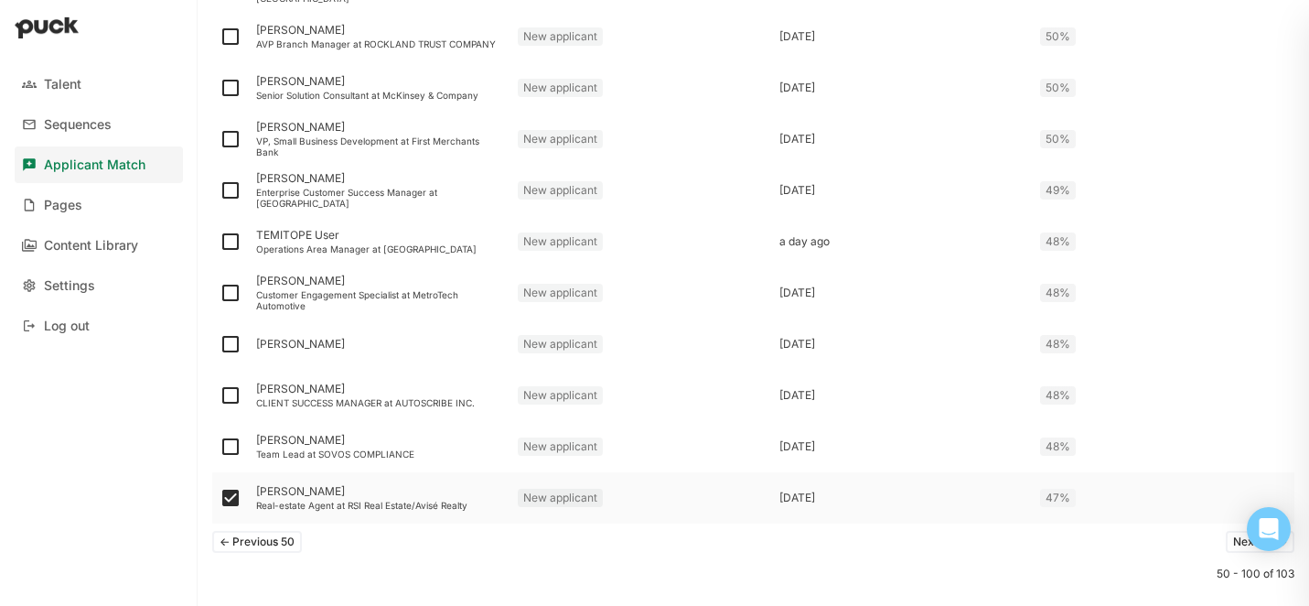
scroll to position [2523, 0]
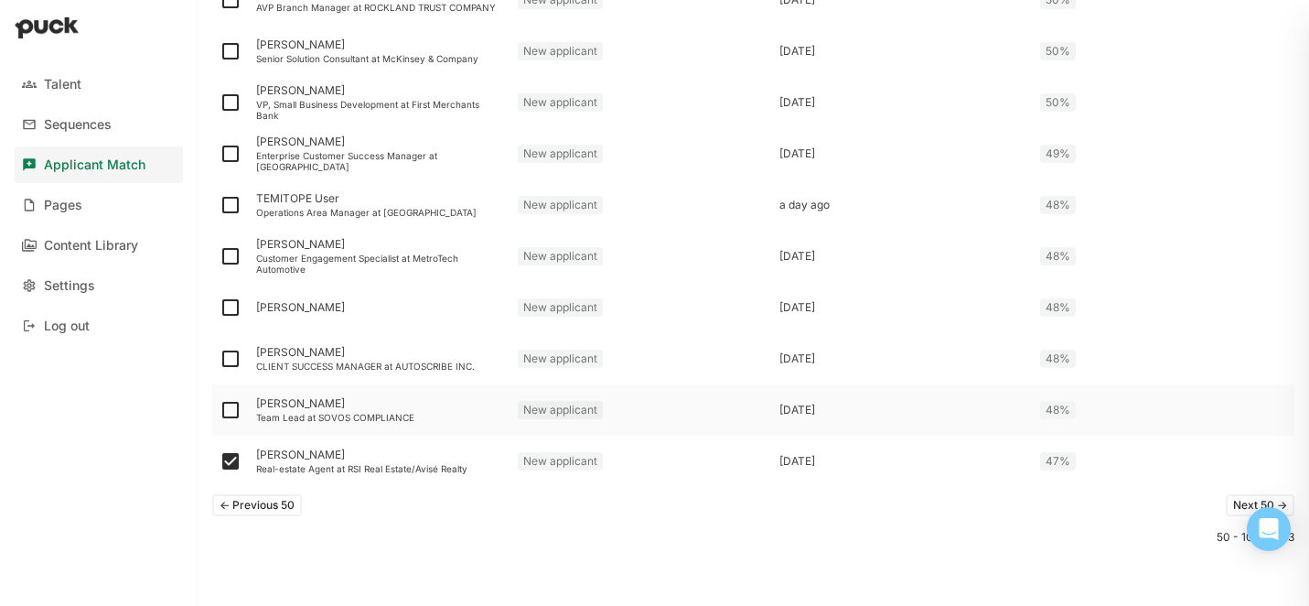
click at [234, 412] on img at bounding box center [231, 410] width 22 height 22
click at [220, 411] on input "checkbox" at bounding box center [219, 410] width 1 height 1
click at [226, 409] on img at bounding box center [231, 410] width 22 height 22
click at [220, 410] on input "checkbox" at bounding box center [219, 410] width 1 height 1
checkbox input "false"
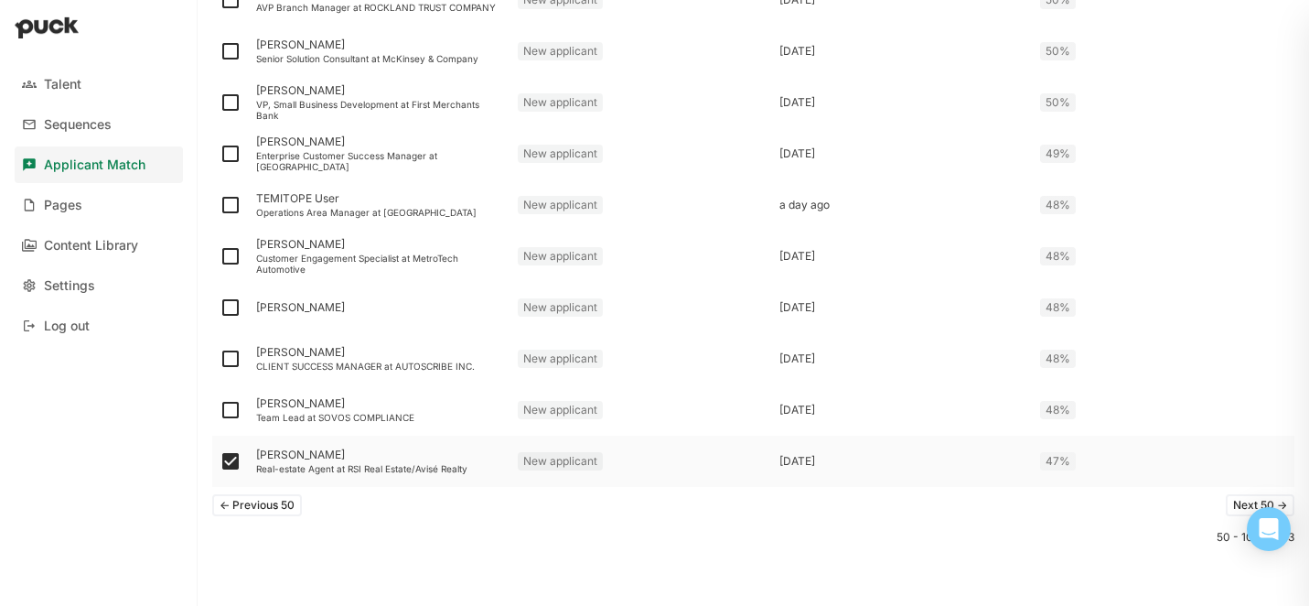
click at [231, 453] on img at bounding box center [231, 461] width 22 height 22
click at [220, 461] on input "checkbox" at bounding box center [219, 461] width 1 height 1
checkbox input "false"
